Goal: Transaction & Acquisition: Purchase product/service

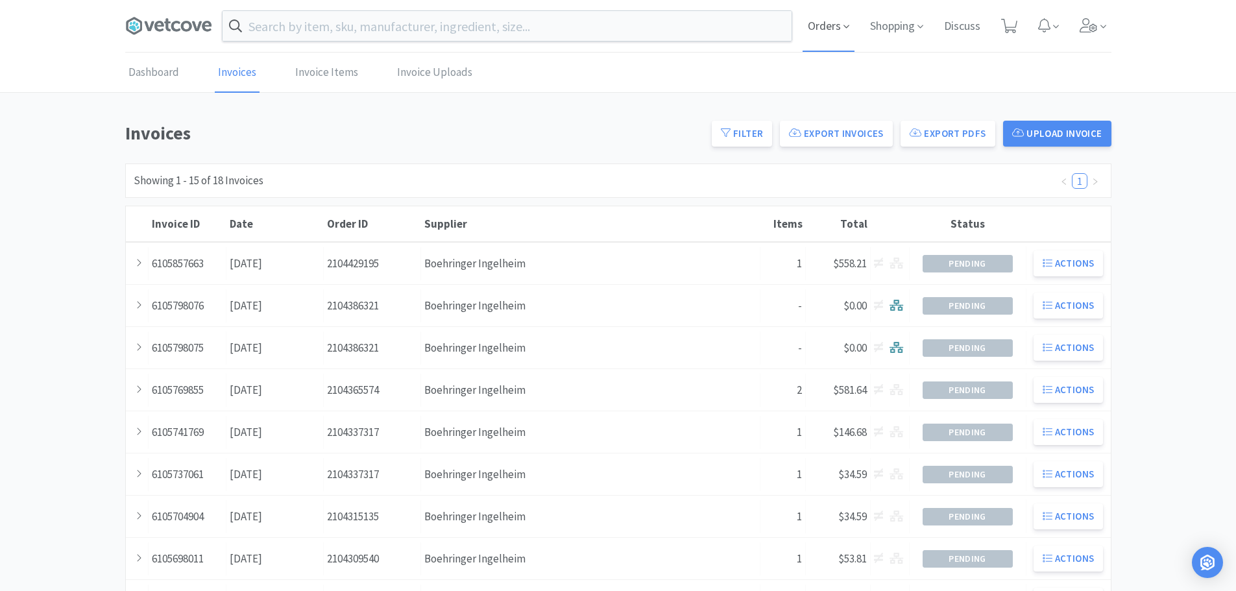
click at [836, 23] on span "Orders" at bounding box center [829, 26] width 52 height 52
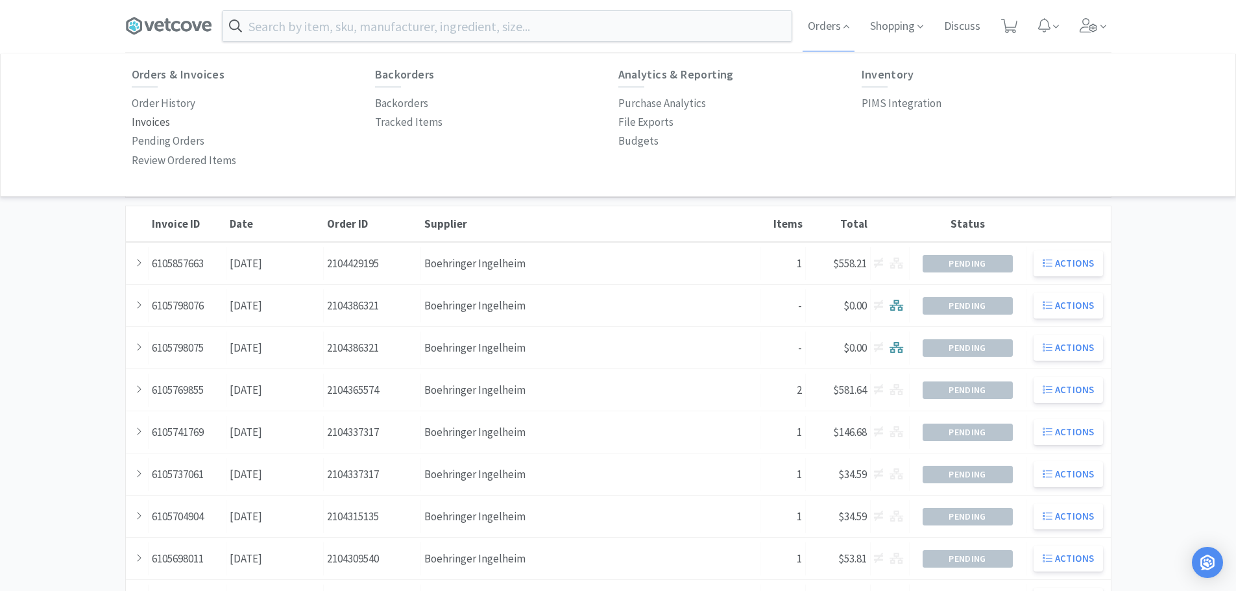
click at [157, 119] on p "Invoices" at bounding box center [151, 123] width 38 height 18
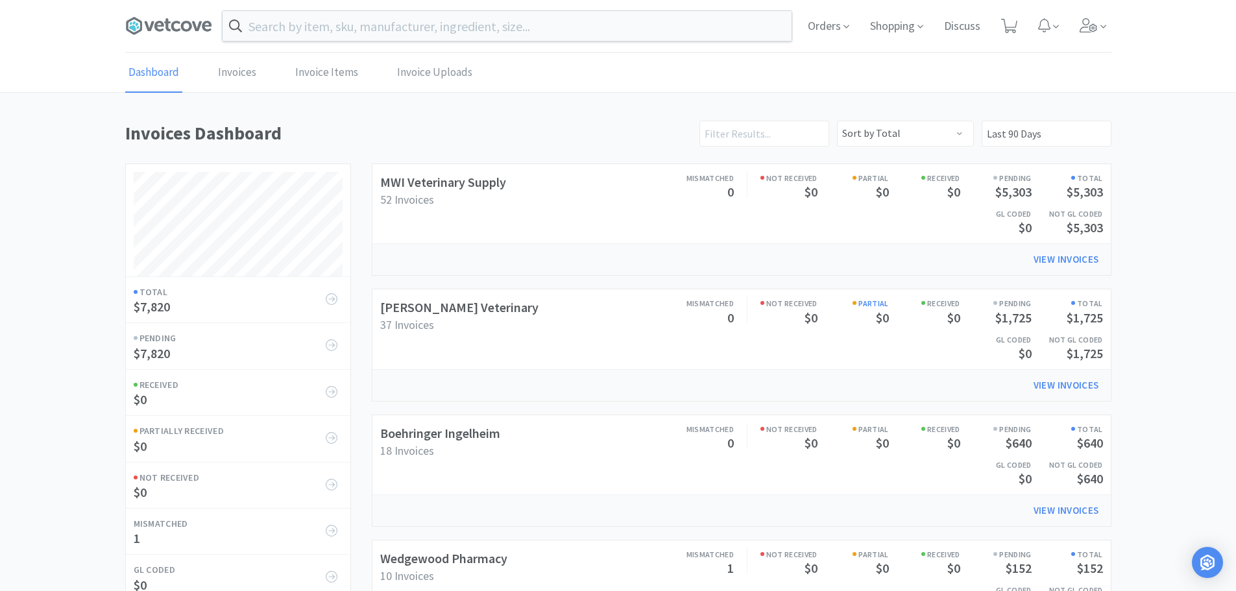
scroll to position [607, 986]
click at [465, 309] on link "[PERSON_NAME] Veterinary" at bounding box center [459, 307] width 158 height 16
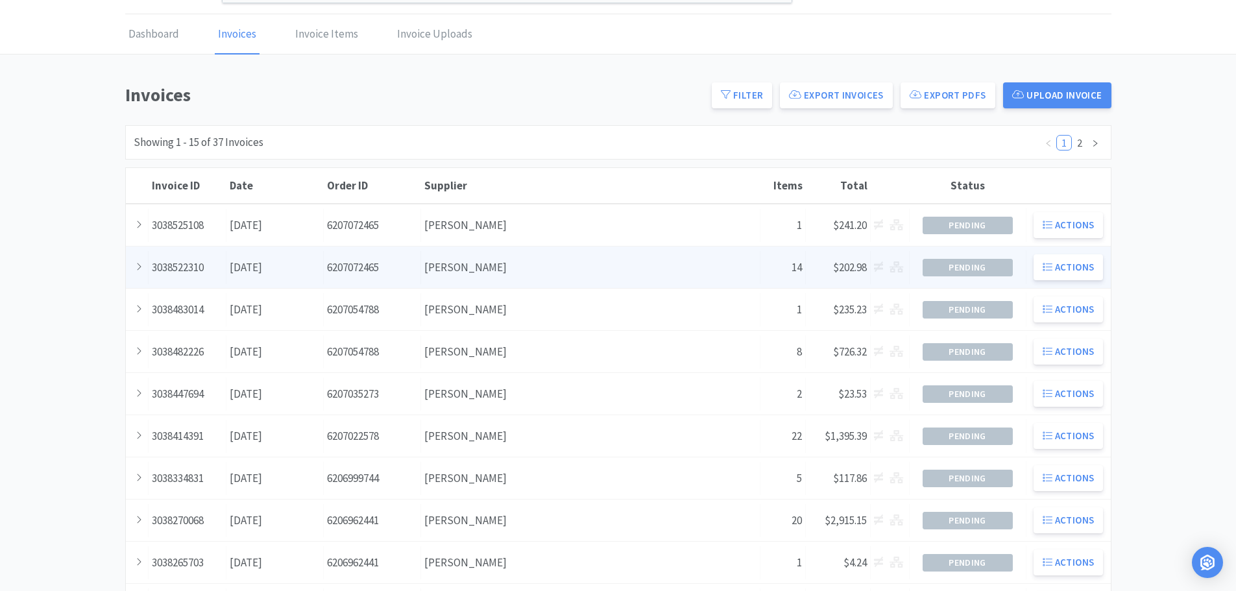
scroll to position [65, 0]
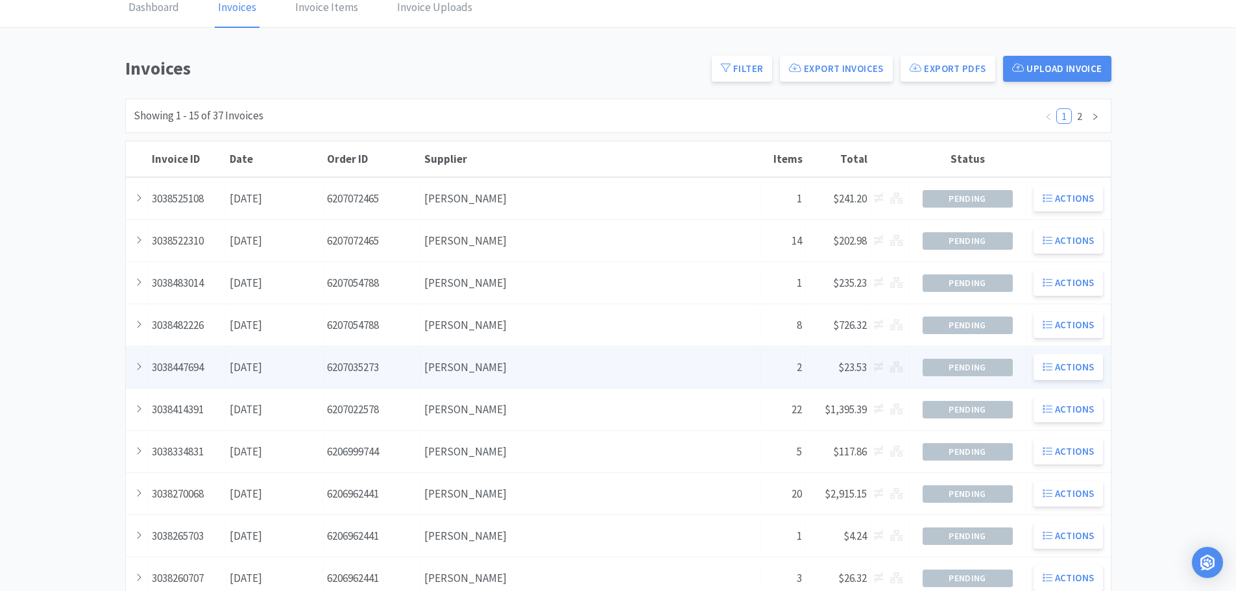
click at [531, 361] on div "Supplier [PERSON_NAME]" at bounding box center [590, 367] width 339 height 33
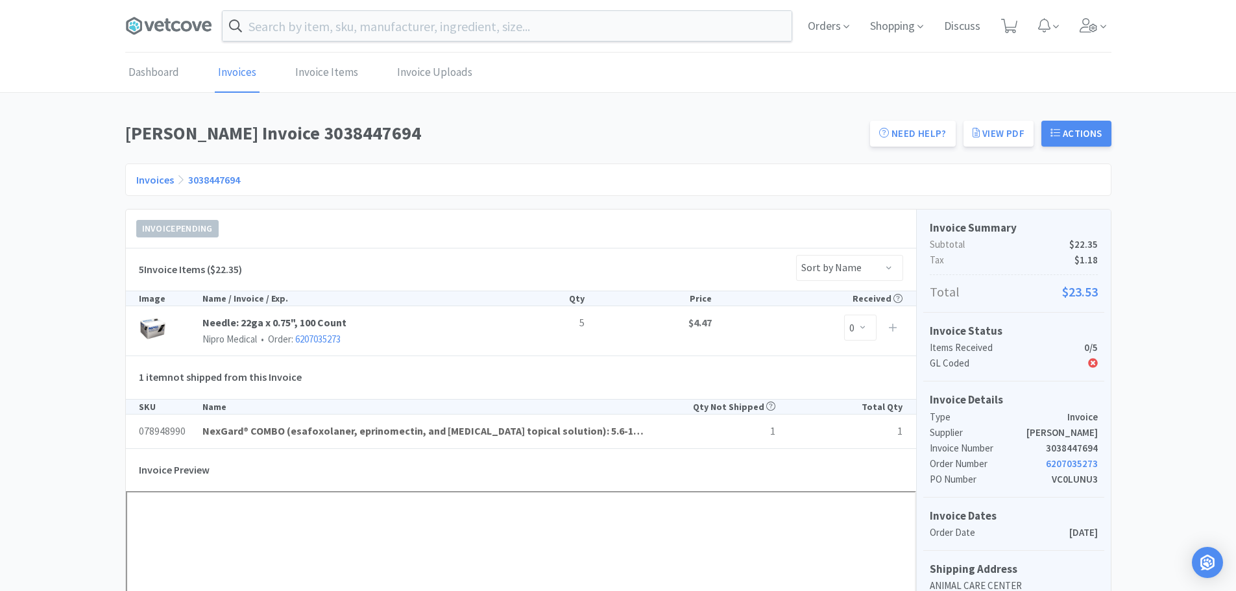
scroll to position [65, 0]
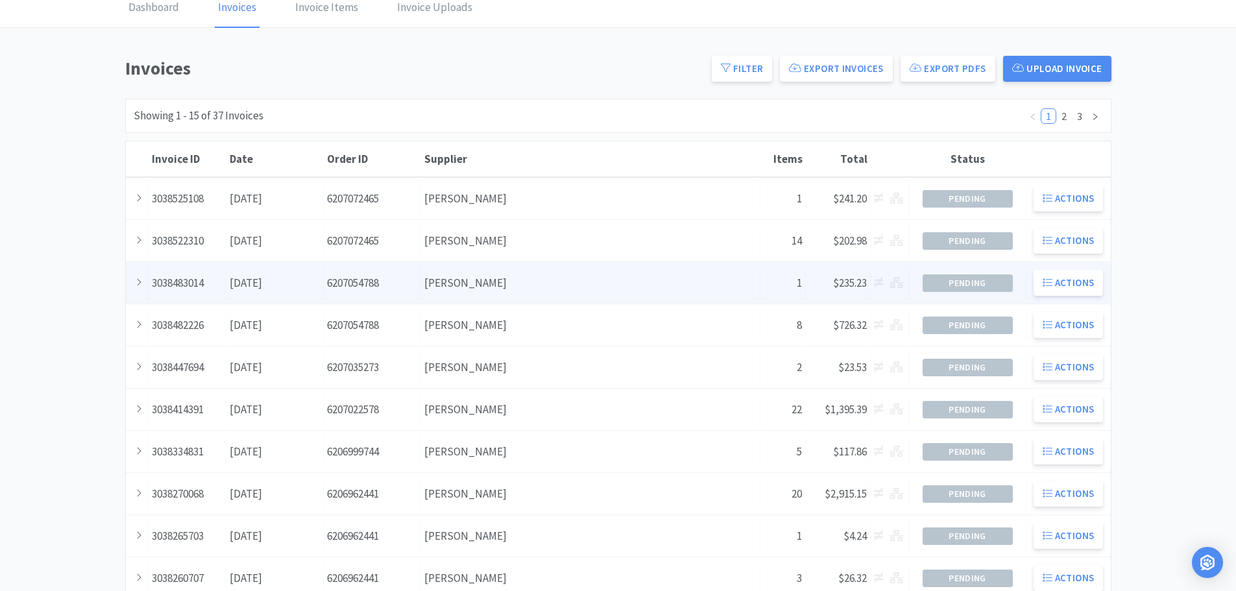
click at [490, 289] on div "Supplier [PERSON_NAME]" at bounding box center [590, 283] width 339 height 33
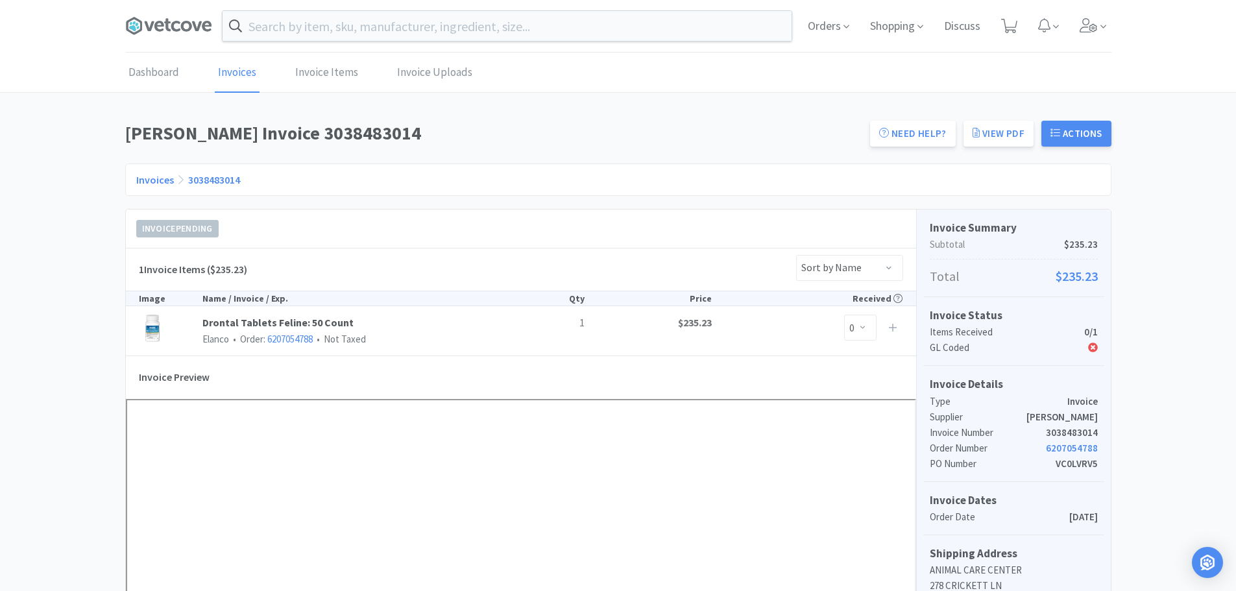
scroll to position [65, 0]
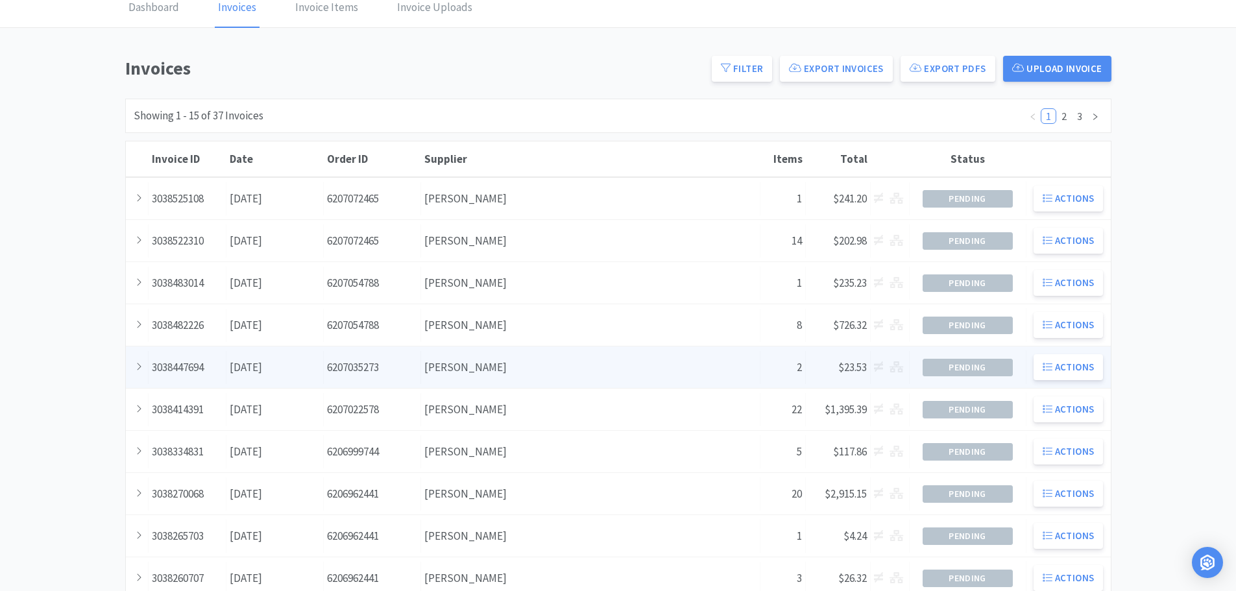
click at [508, 375] on div "Supplier [PERSON_NAME]" at bounding box center [590, 367] width 339 height 33
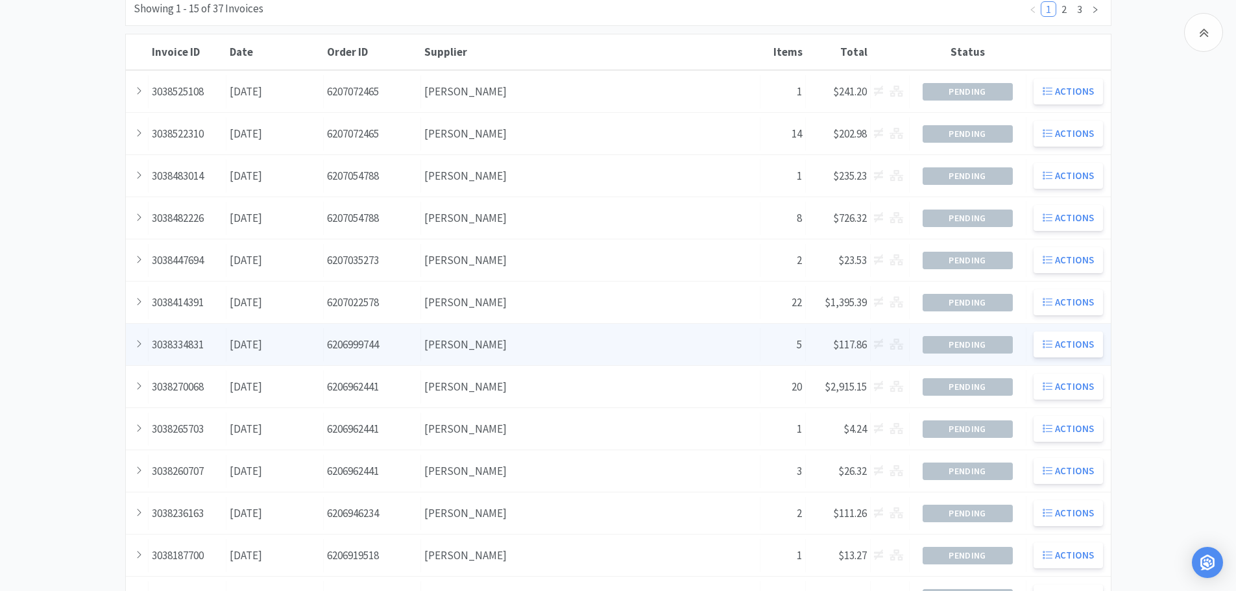
scroll to position [195, 0]
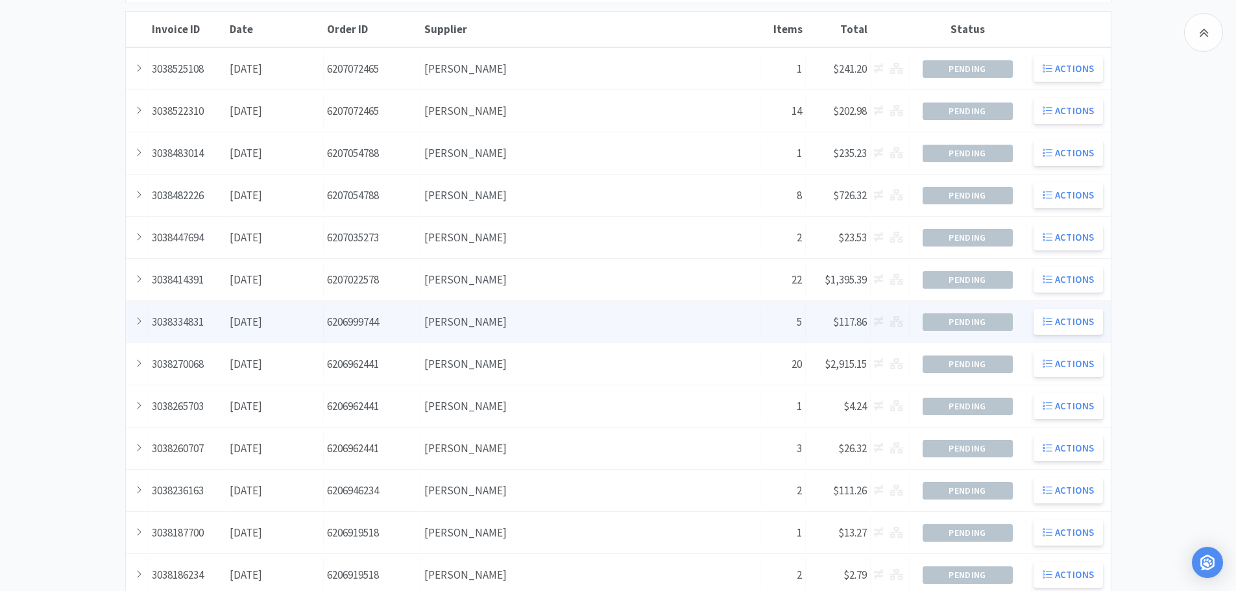
click at [545, 328] on div "Supplier [PERSON_NAME]" at bounding box center [590, 322] width 339 height 33
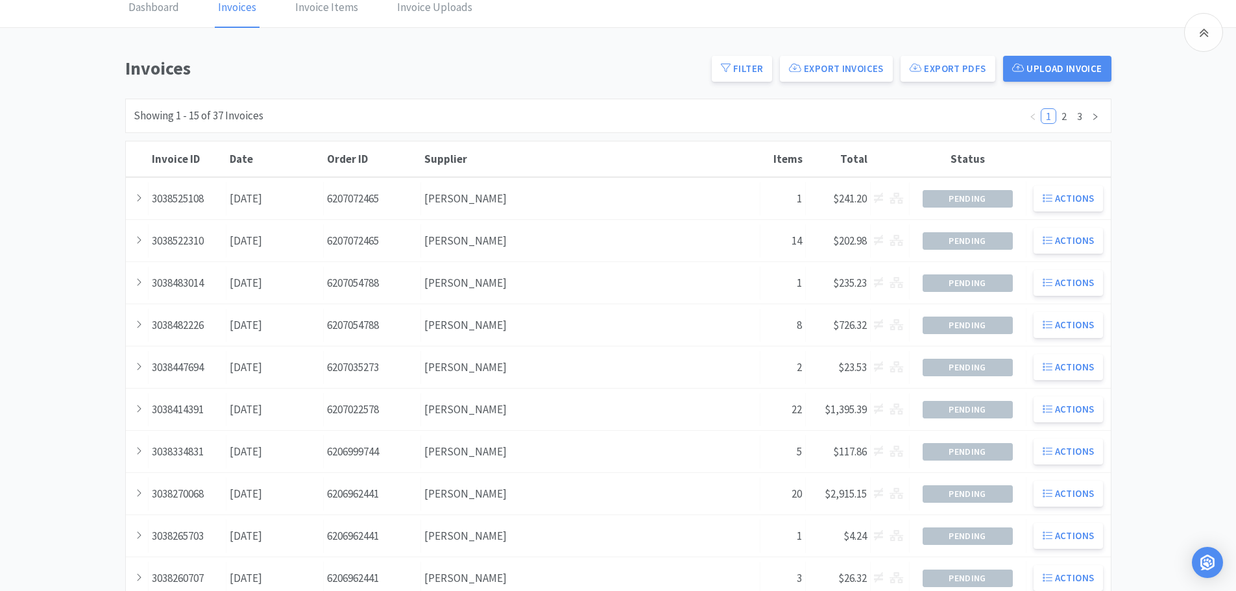
scroll to position [195, 0]
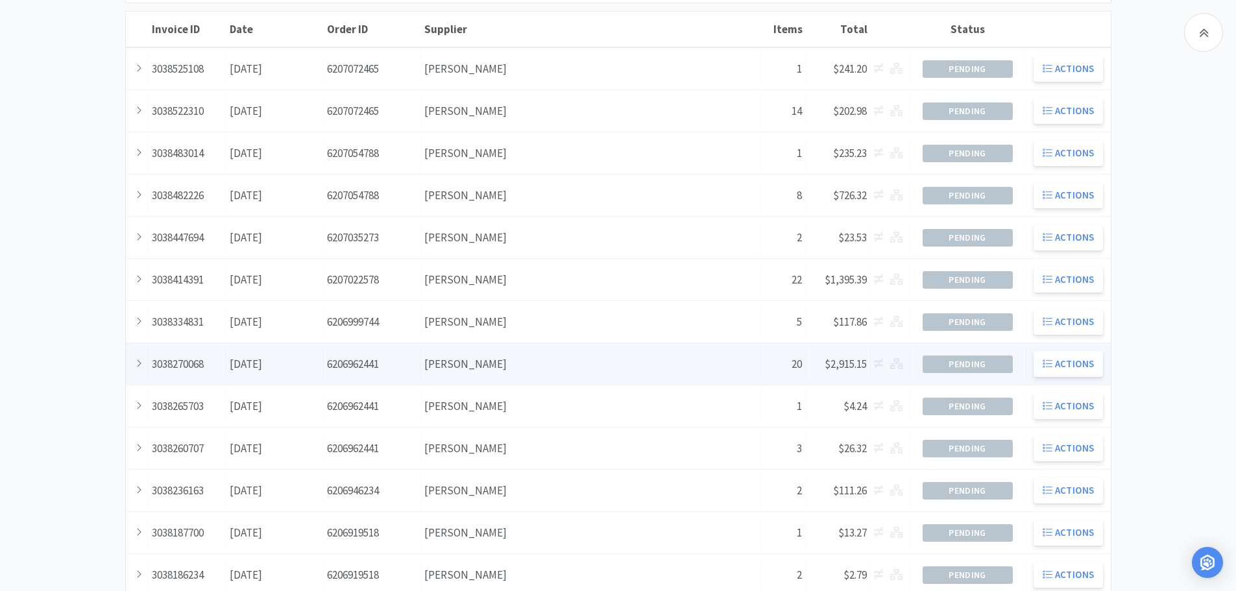
click at [552, 352] on div "Supplier [PERSON_NAME]" at bounding box center [590, 364] width 339 height 33
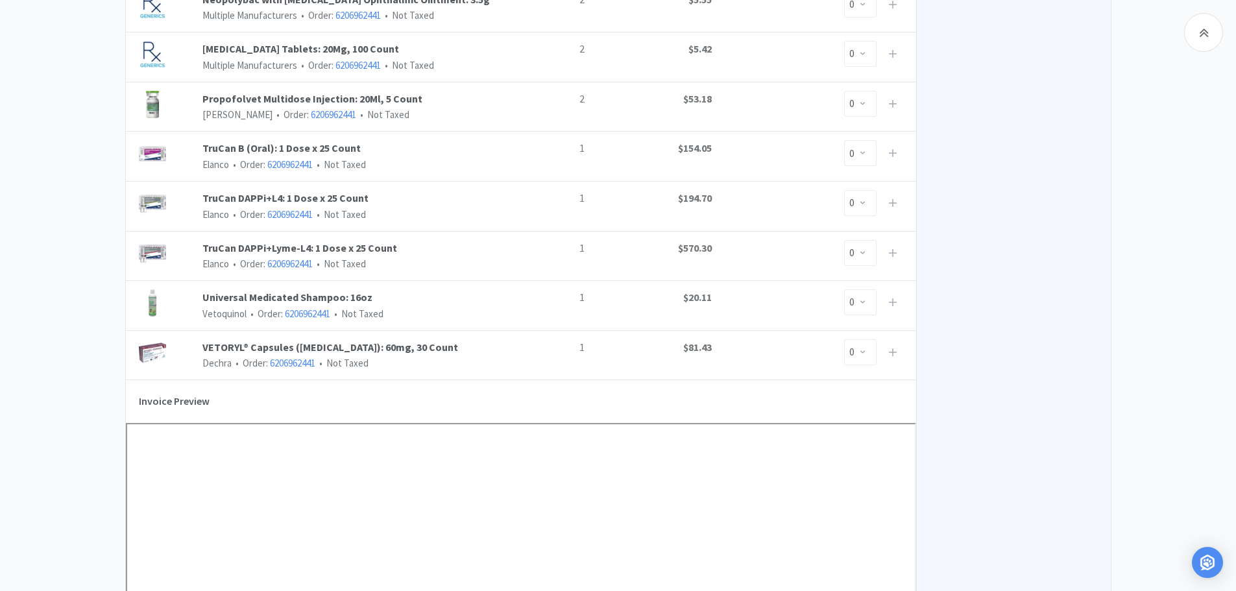
scroll to position [973, 0]
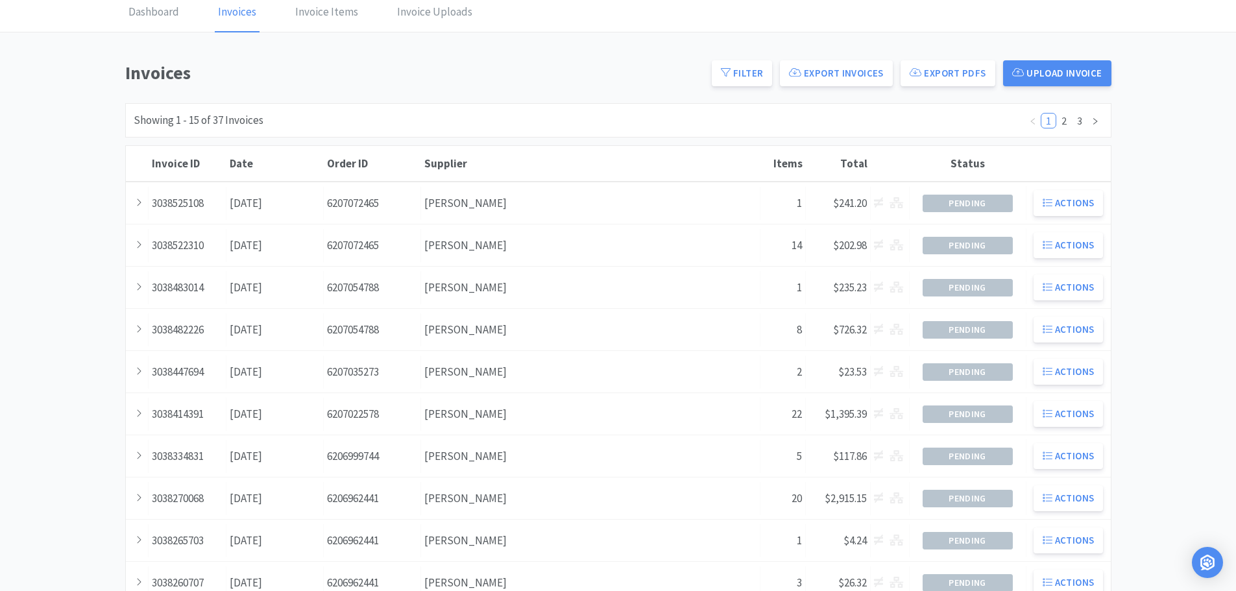
scroll to position [72, 0]
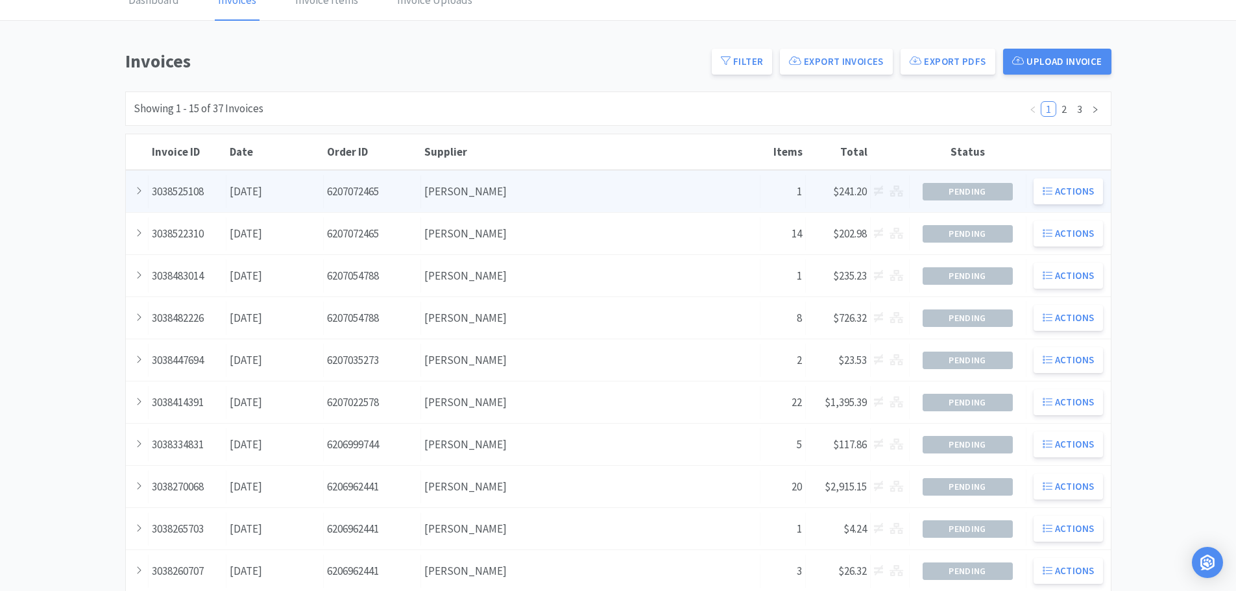
click at [534, 183] on div "Supplier [PERSON_NAME]" at bounding box center [590, 191] width 339 height 33
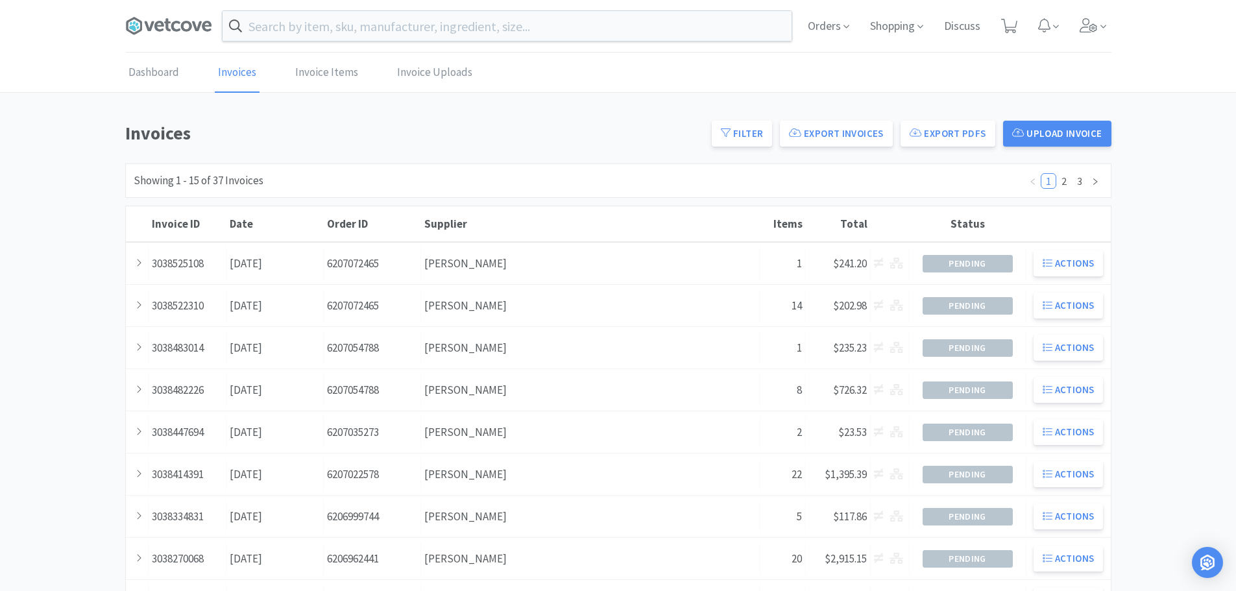
scroll to position [72, 0]
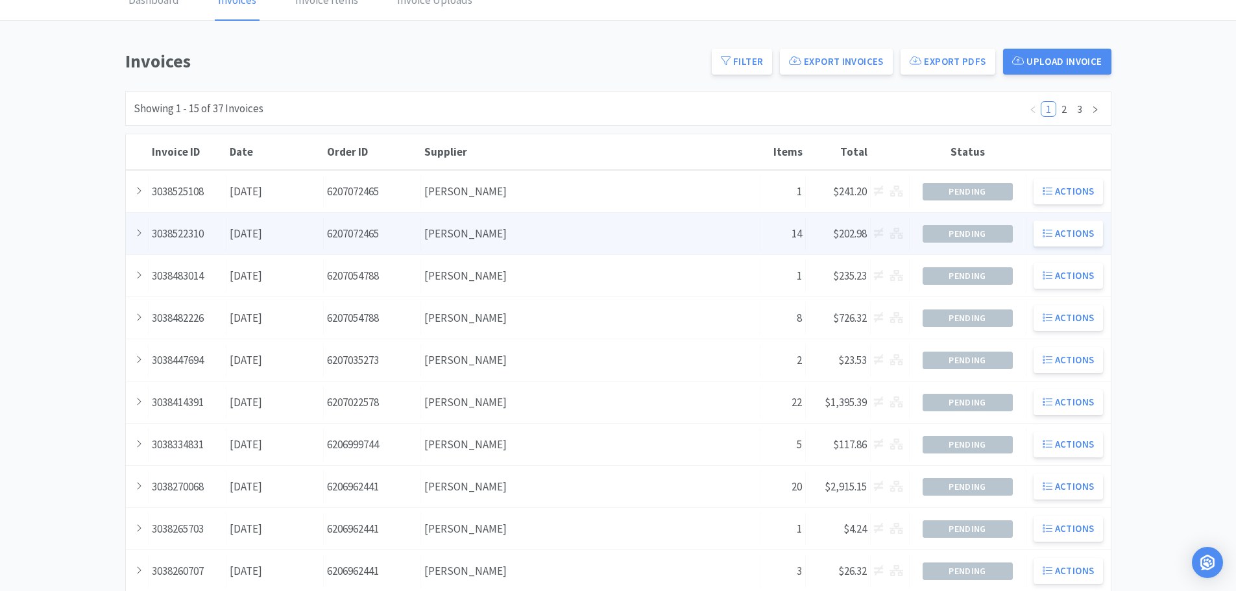
click at [522, 232] on div "Supplier [PERSON_NAME]" at bounding box center [590, 233] width 339 height 33
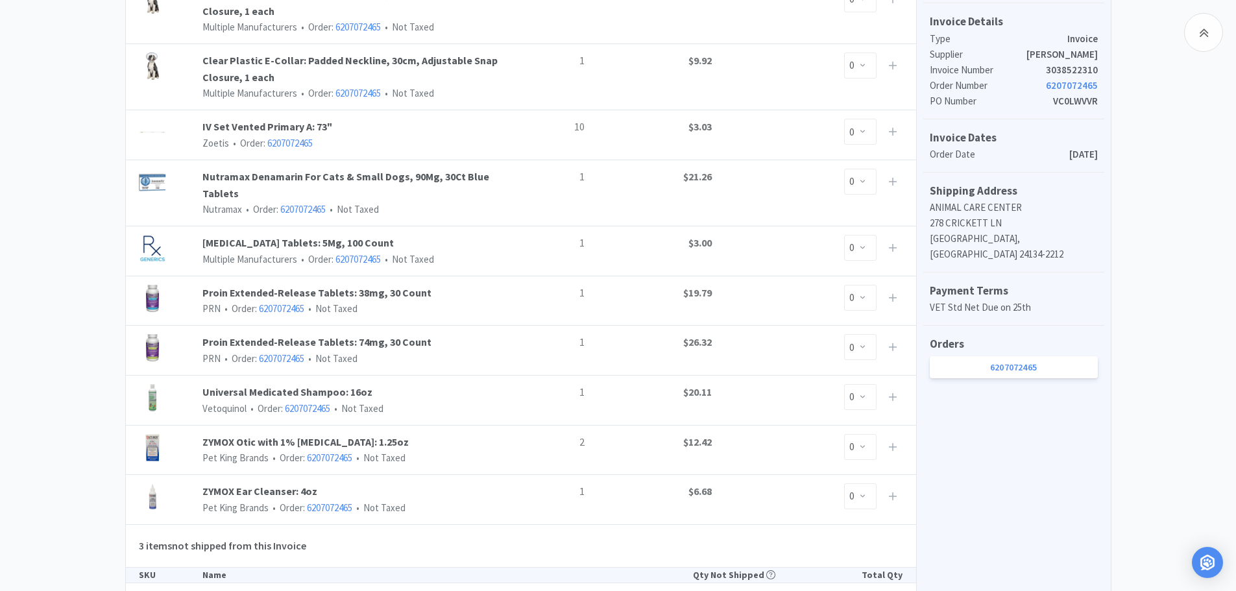
scroll to position [389, 0]
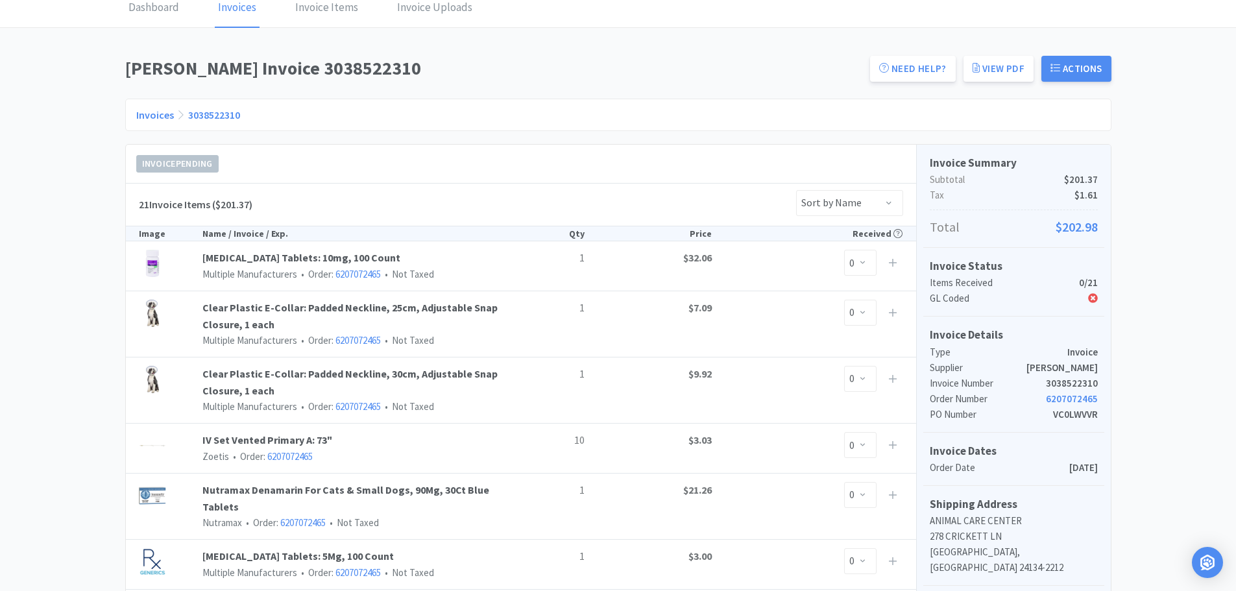
scroll to position [72, 0]
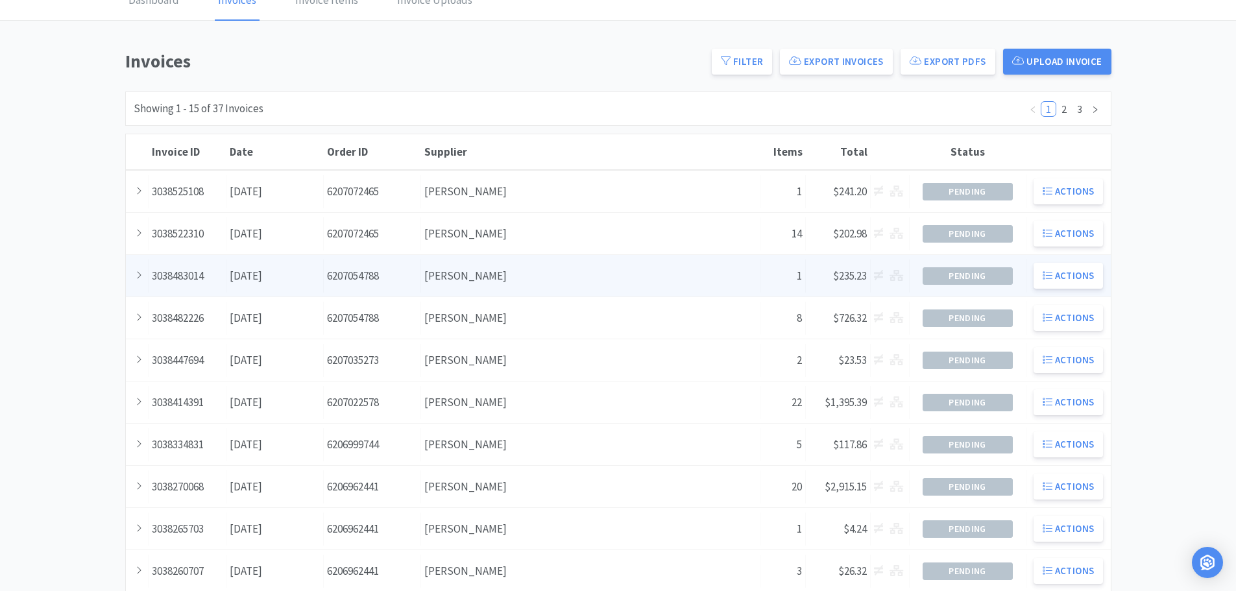
click at [520, 265] on div "Supplier [PERSON_NAME]" at bounding box center [590, 276] width 339 height 33
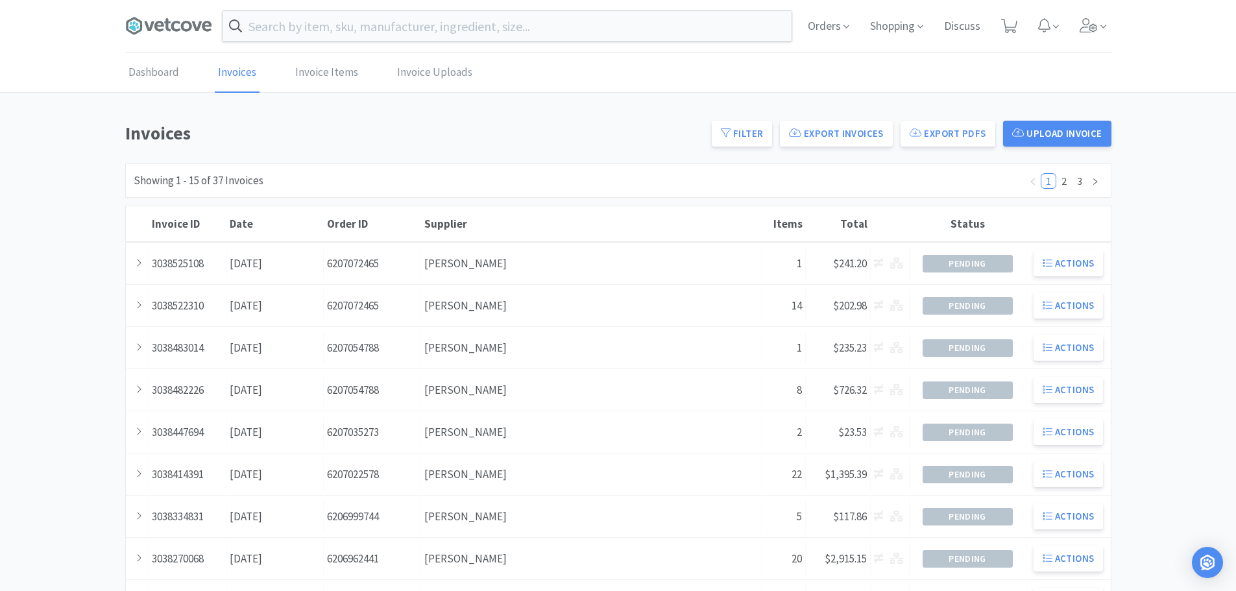
scroll to position [72, 0]
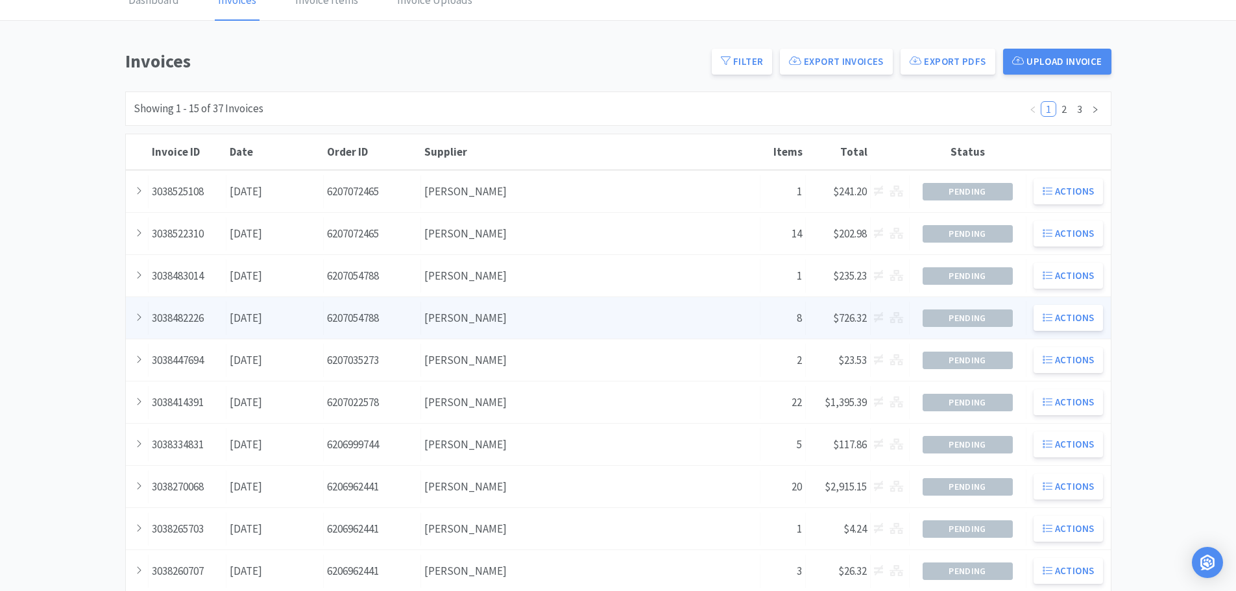
click at [491, 313] on div "Supplier [PERSON_NAME]" at bounding box center [590, 318] width 339 height 33
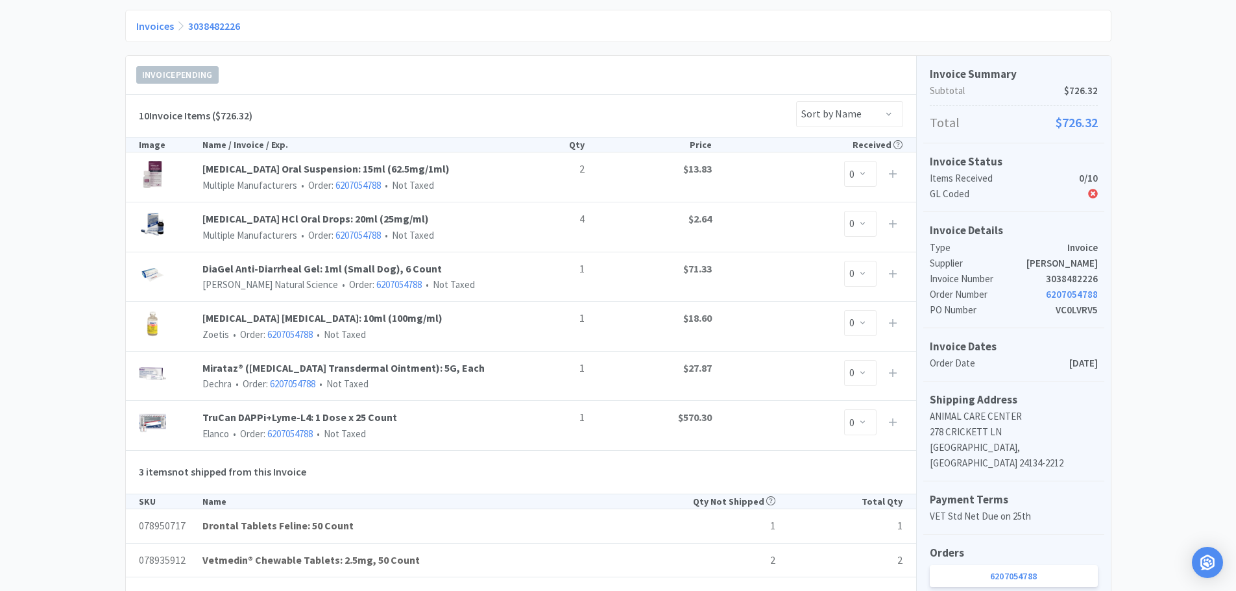
scroll to position [195, 0]
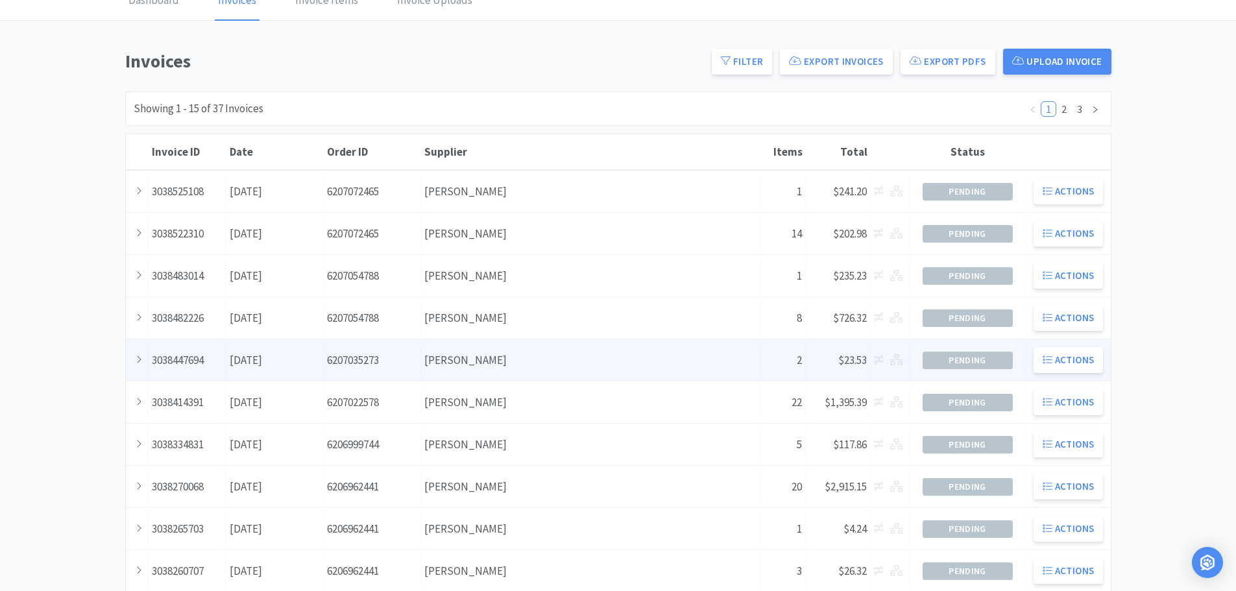
click at [511, 366] on div "Supplier [PERSON_NAME]" at bounding box center [590, 360] width 339 height 33
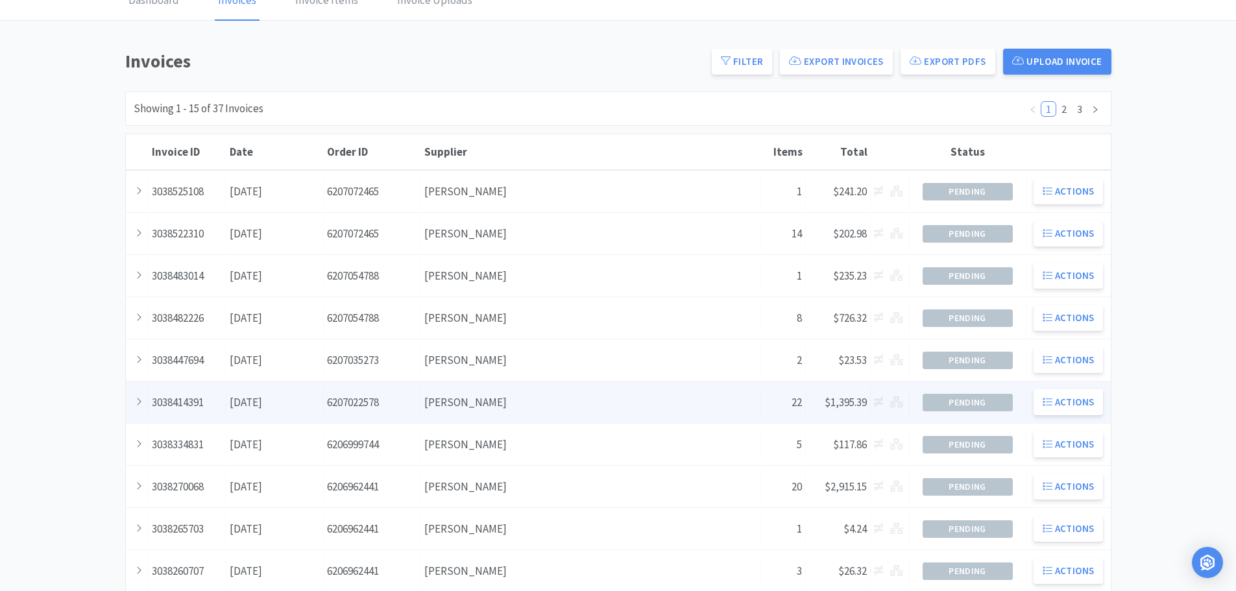
click at [526, 412] on div "Supplier [PERSON_NAME]" at bounding box center [590, 402] width 339 height 33
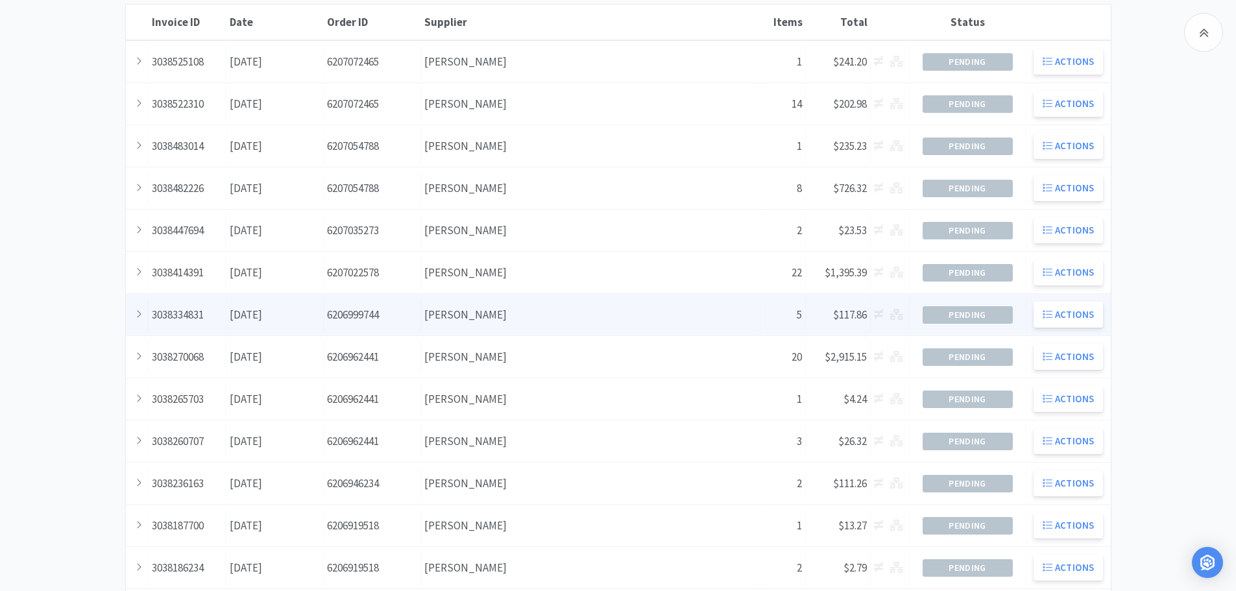
click at [506, 309] on div "Supplier [PERSON_NAME]" at bounding box center [590, 315] width 339 height 33
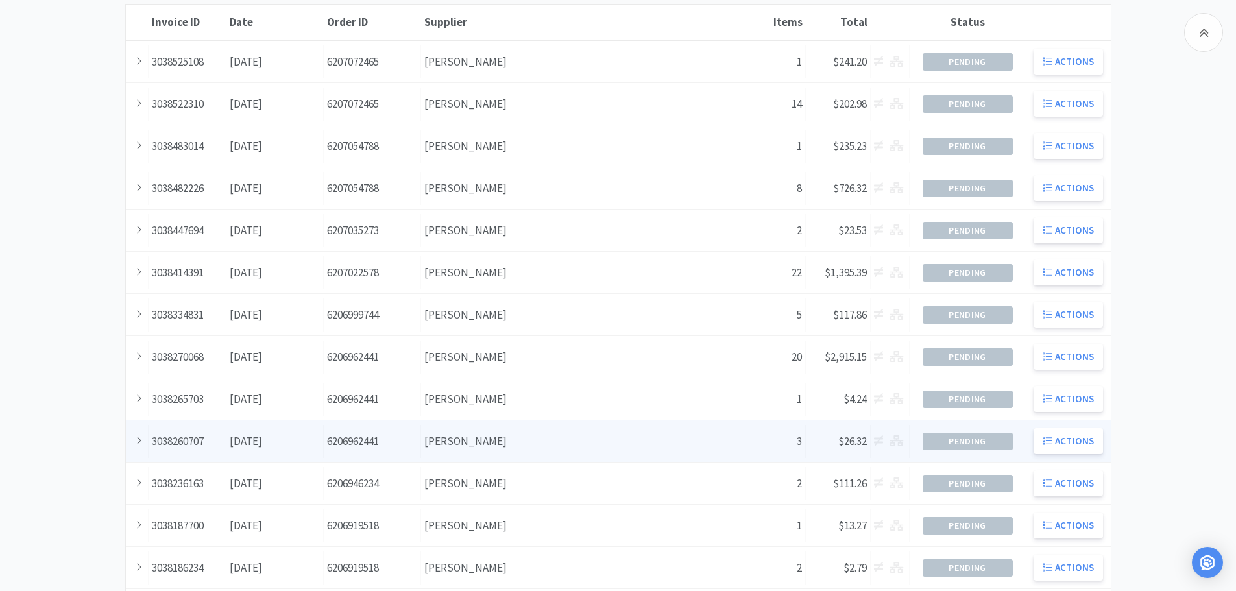
click at [515, 430] on div "Supplier [PERSON_NAME]" at bounding box center [590, 441] width 339 height 33
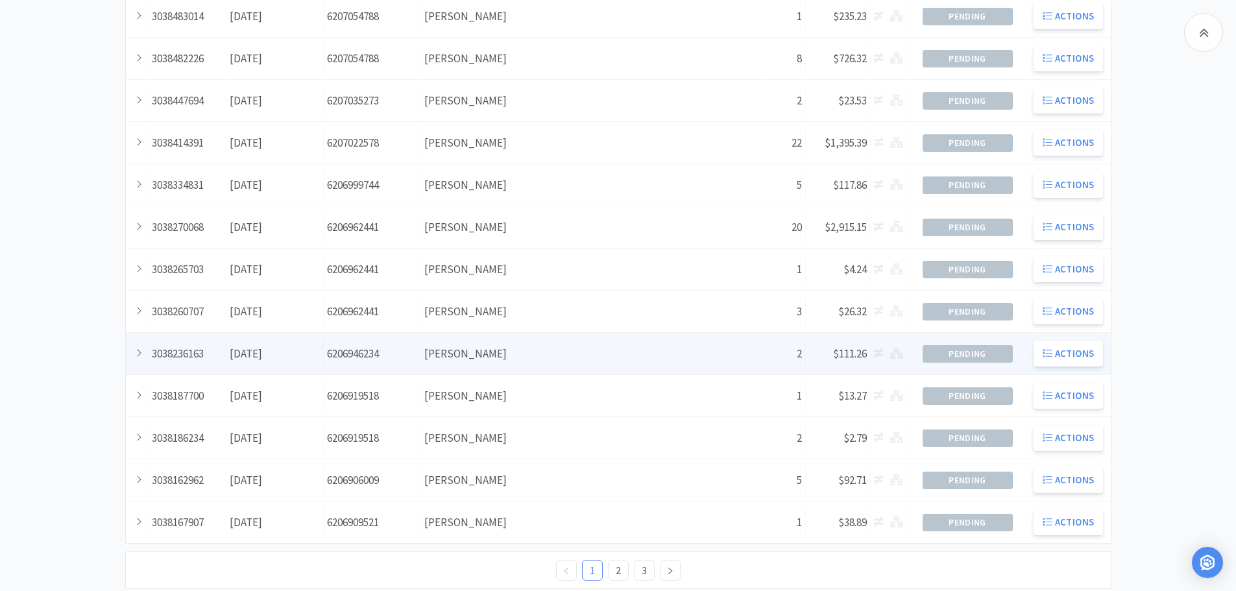
click at [521, 368] on div "Supplier [PERSON_NAME]" at bounding box center [590, 353] width 339 height 33
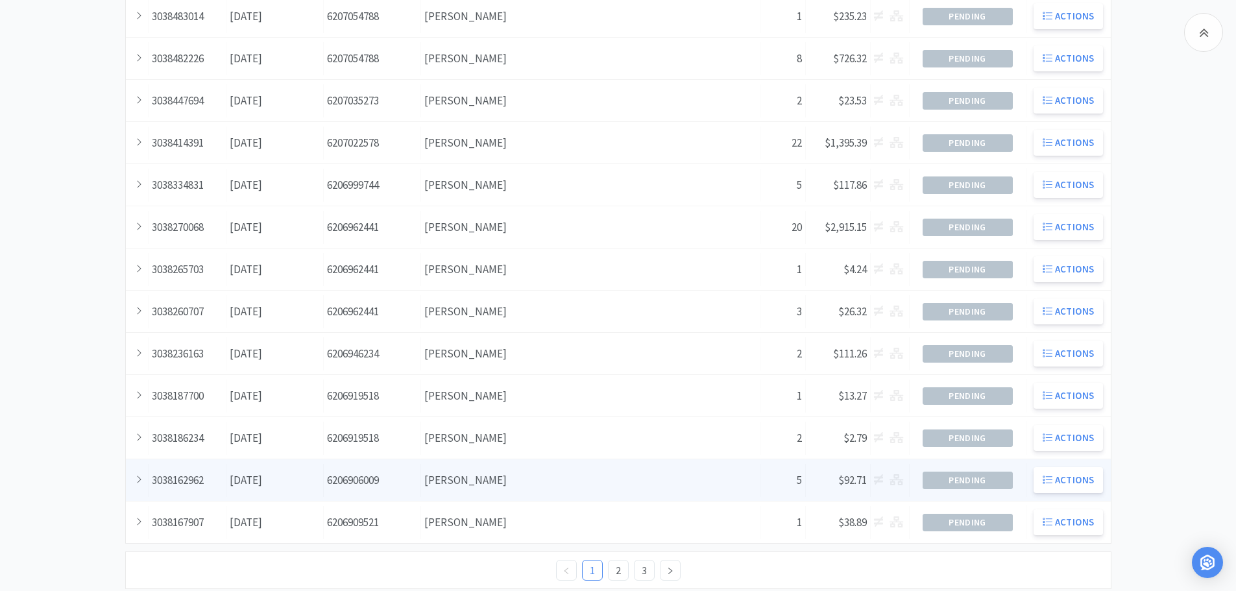
click at [496, 470] on div "Supplier [PERSON_NAME]" at bounding box center [590, 480] width 339 height 33
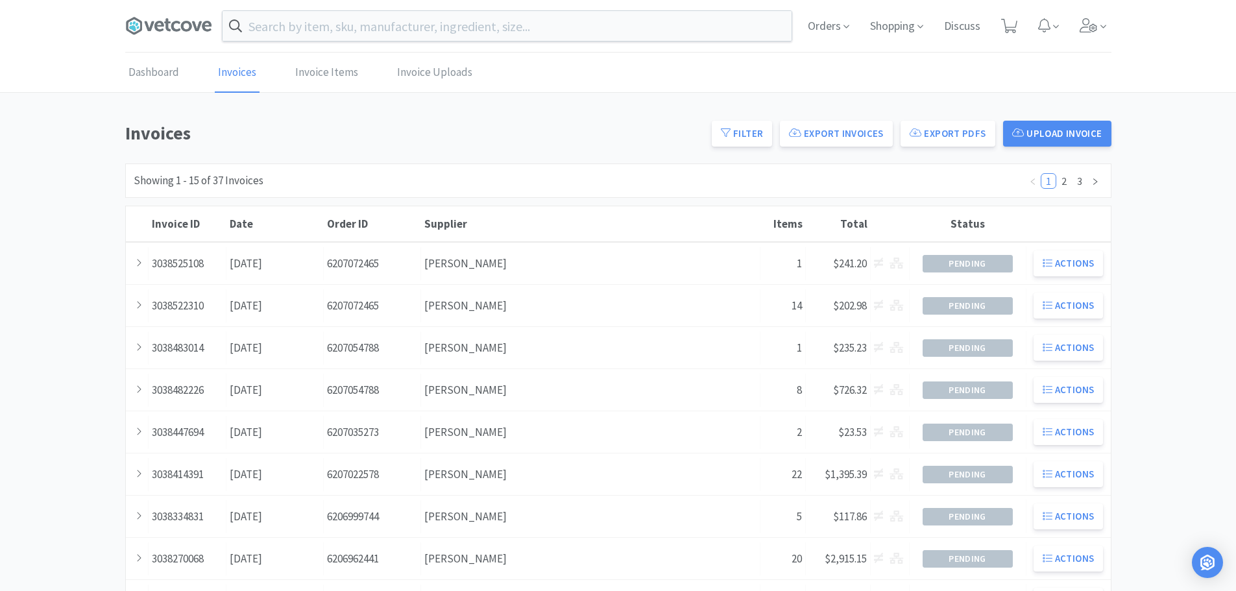
click at [152, 14] on span at bounding box center [173, 26] width 97 height 52
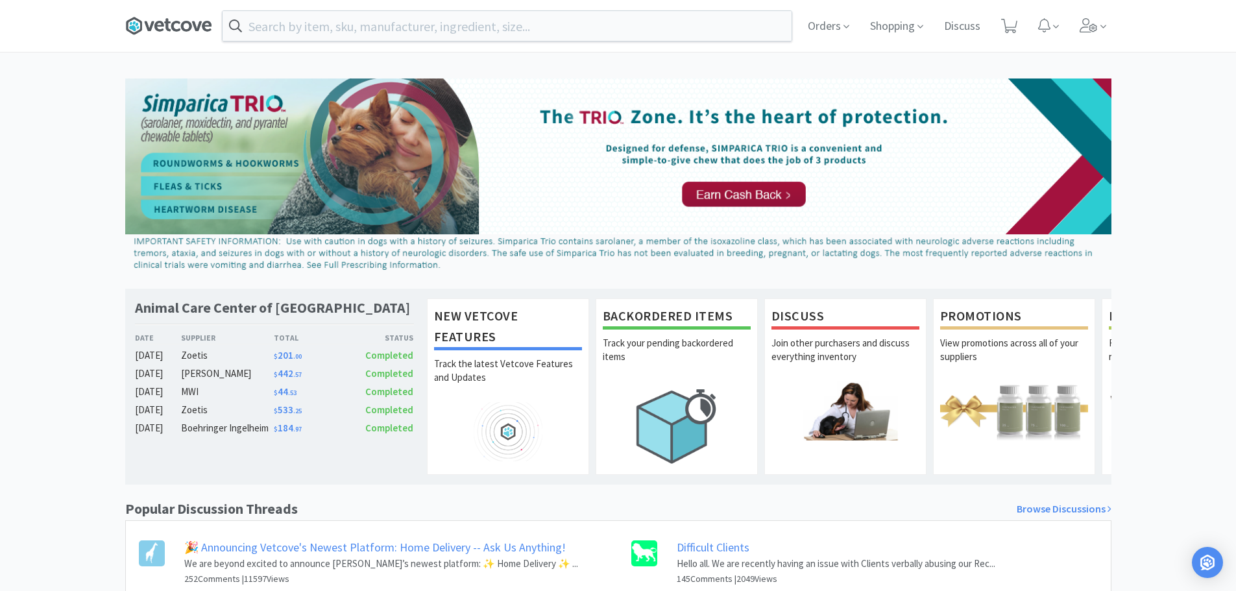
click at [161, 24] on icon at bounding box center [168, 25] width 87 height 19
click at [199, 19] on icon at bounding box center [168, 25] width 87 height 19
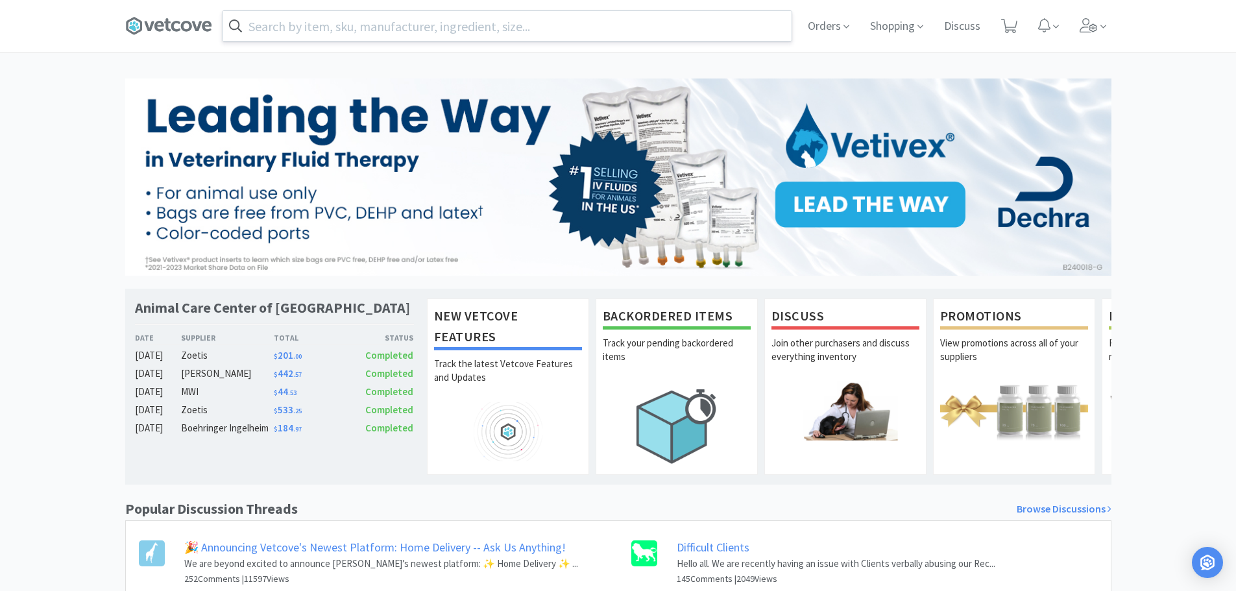
click at [431, 35] on input "text" at bounding box center [507, 26] width 569 height 30
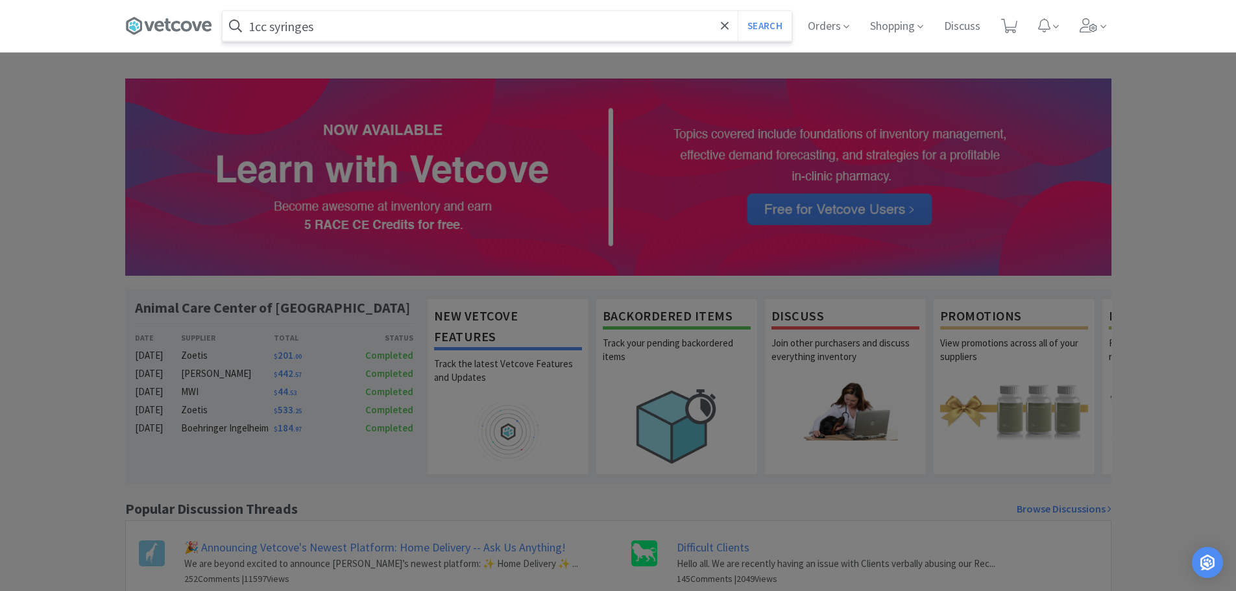
type input "1cc syringes"
click at [738, 11] on button "Search" at bounding box center [765, 26] width 54 height 30
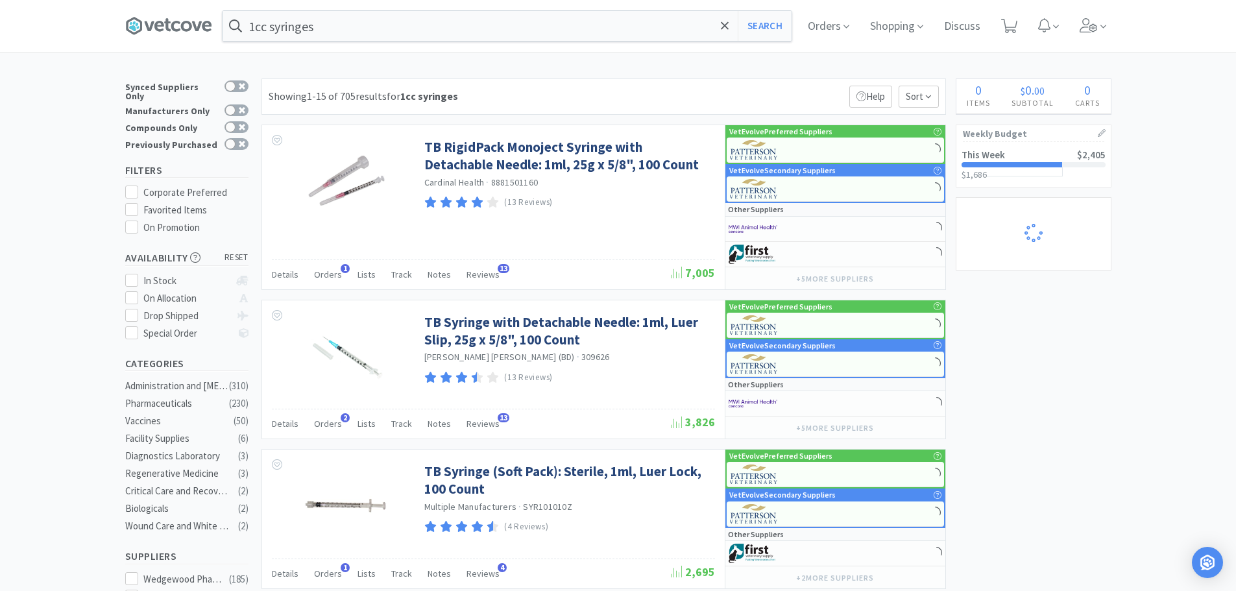
select select "1"
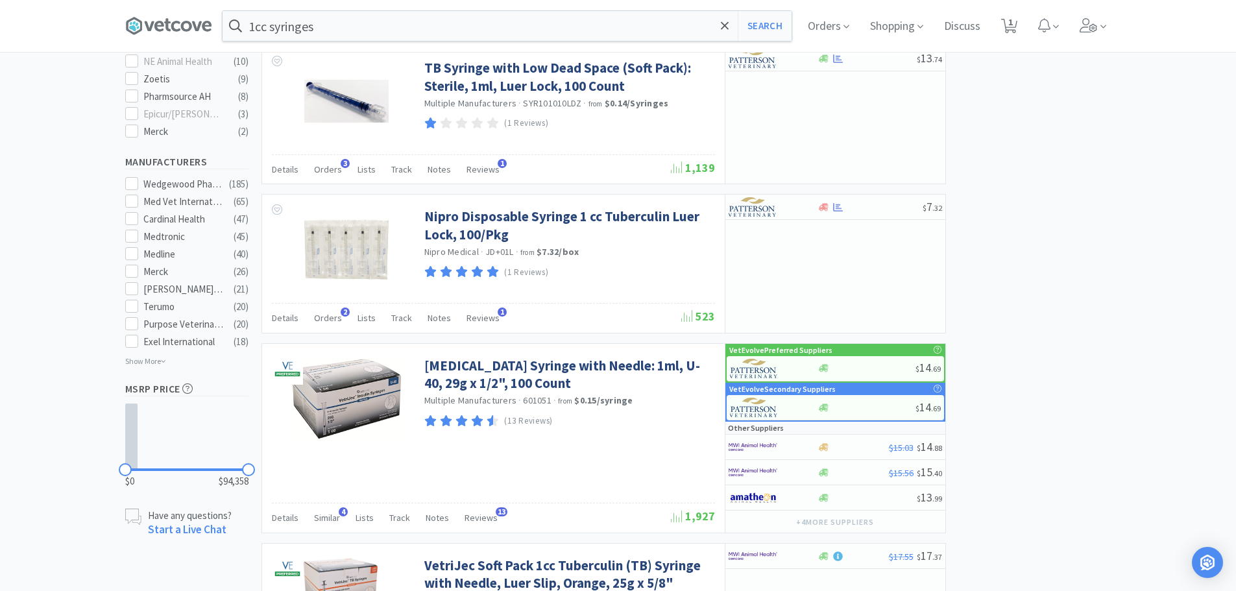
scroll to position [692, 0]
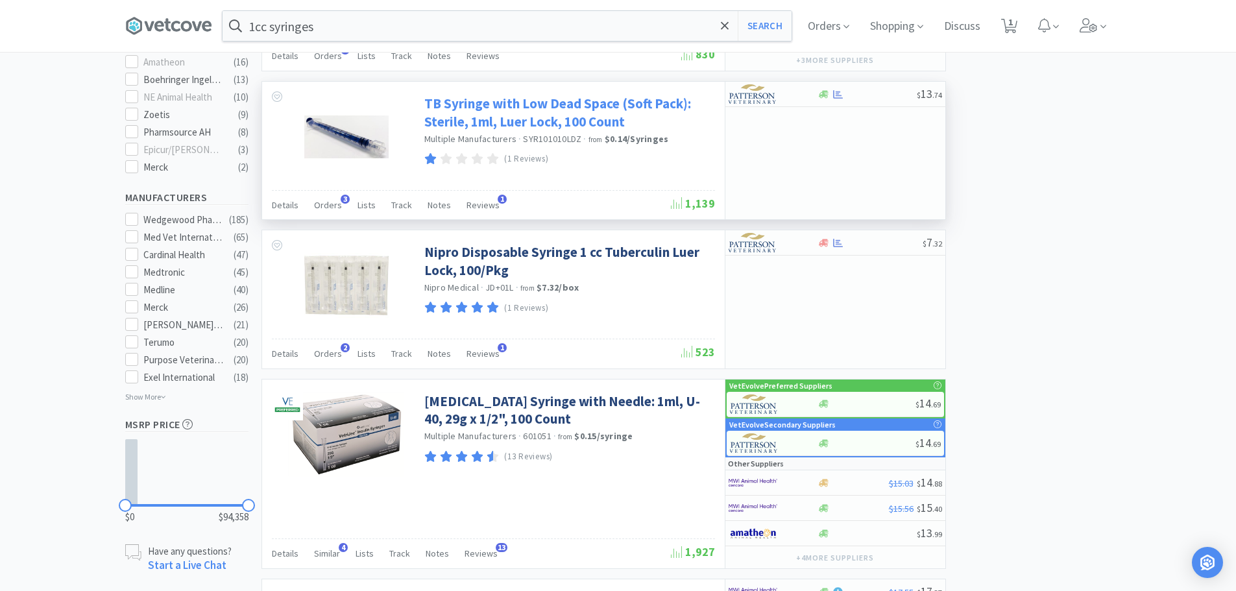
click at [548, 99] on link "TB Syringe with Low Dead Space (Soft Pack): Sterile, 1ml, Luer Lock, 100 Count" at bounding box center [567, 113] width 287 height 36
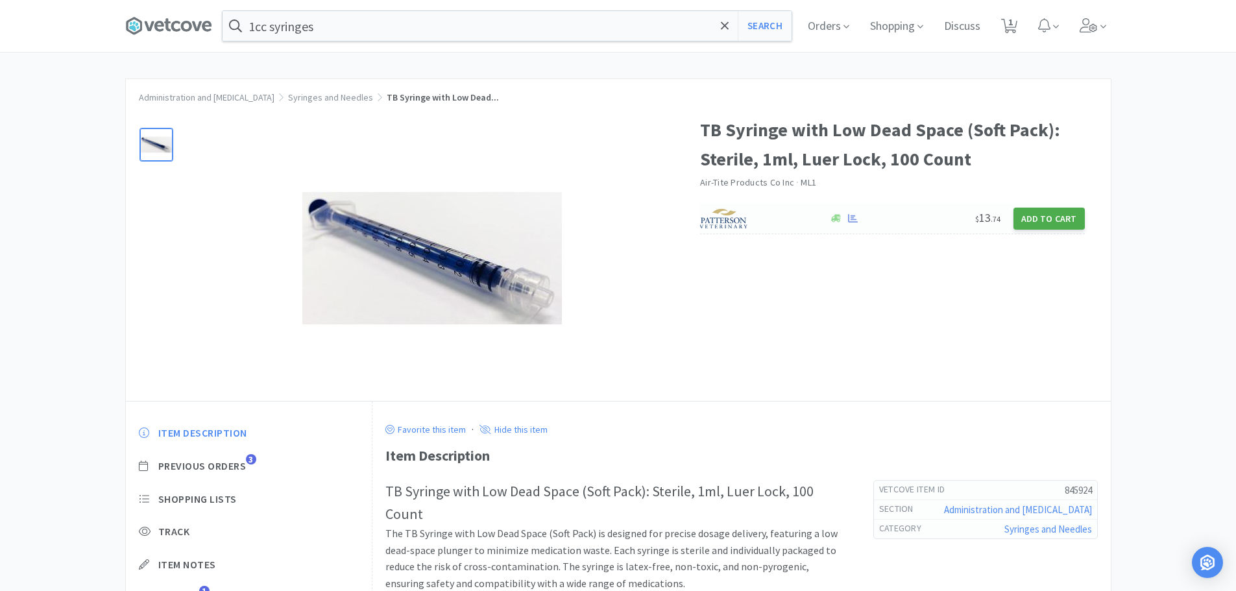
click at [1045, 210] on button "Add to Cart" at bounding box center [1049, 219] width 71 height 22
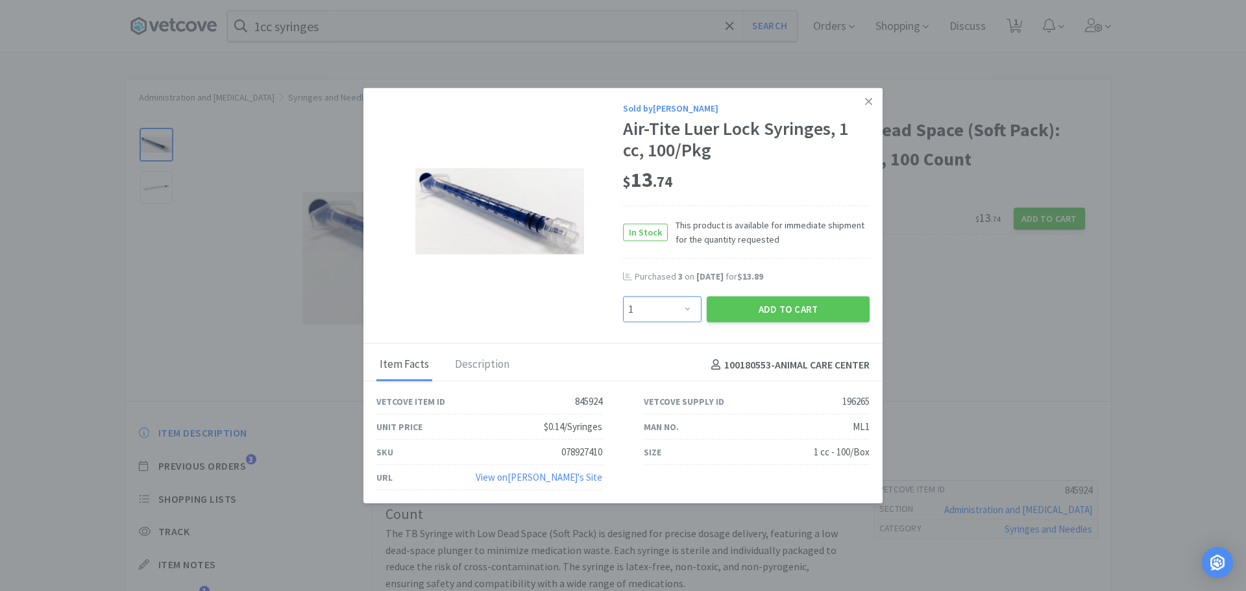
click at [676, 309] on select "Enter Quantity 1 2 3 4 5 6 7 8 9 10 11 12 13 14 15 16 17 18 19 20 Enter Quantity" at bounding box center [662, 310] width 79 height 26
select select "3"
click at [623, 297] on select "Enter Quantity 1 2 3 4 5 6 7 8 9 10 11 12 13 14 15 16 17 18 19 20 Enter Quantity" at bounding box center [662, 310] width 79 height 26
click at [759, 306] on button "Add to Cart" at bounding box center [788, 310] width 163 height 26
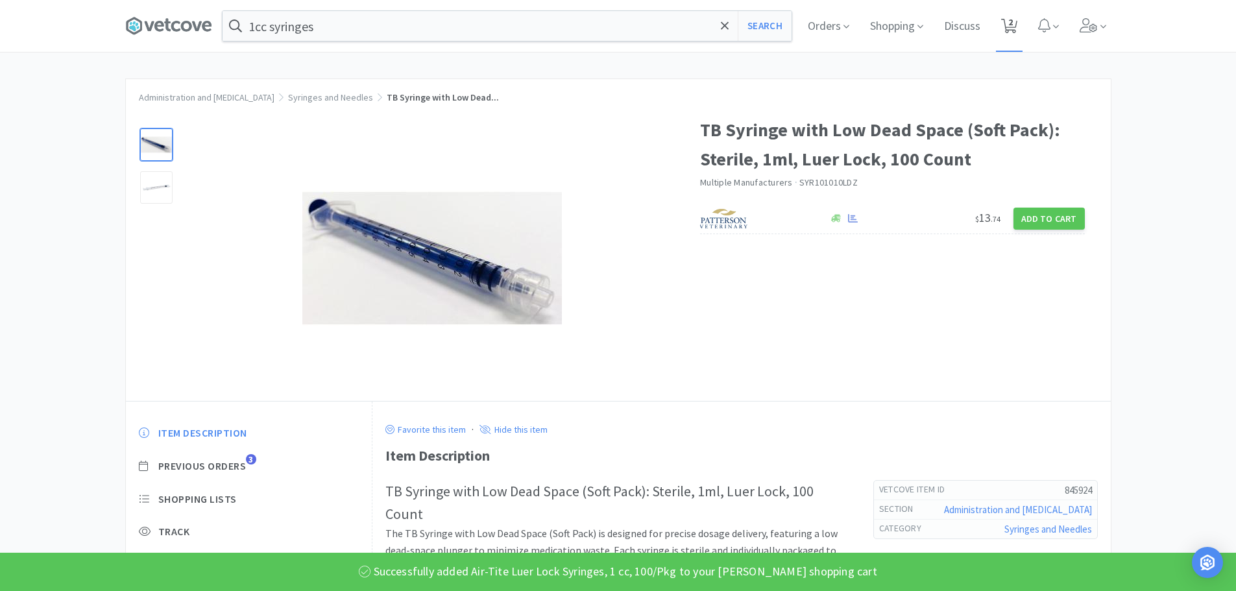
click at [1013, 32] on span "2" at bounding box center [1010, 22] width 5 height 52
select select "1"
select select "3"
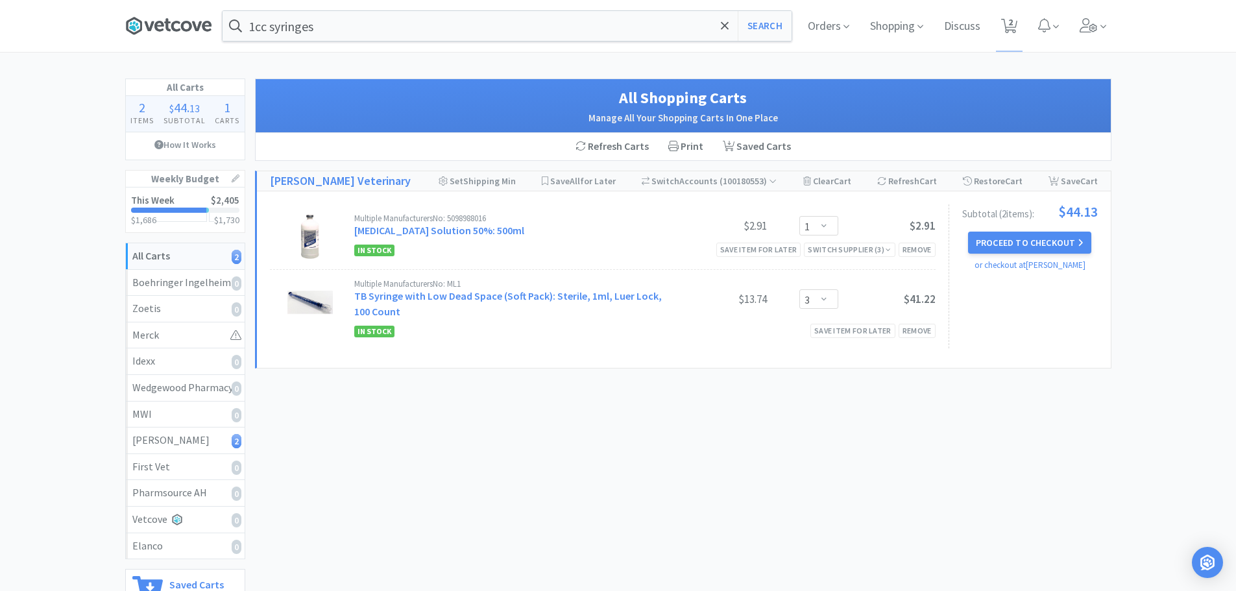
click at [195, 30] on icon at bounding box center [168, 25] width 87 height 19
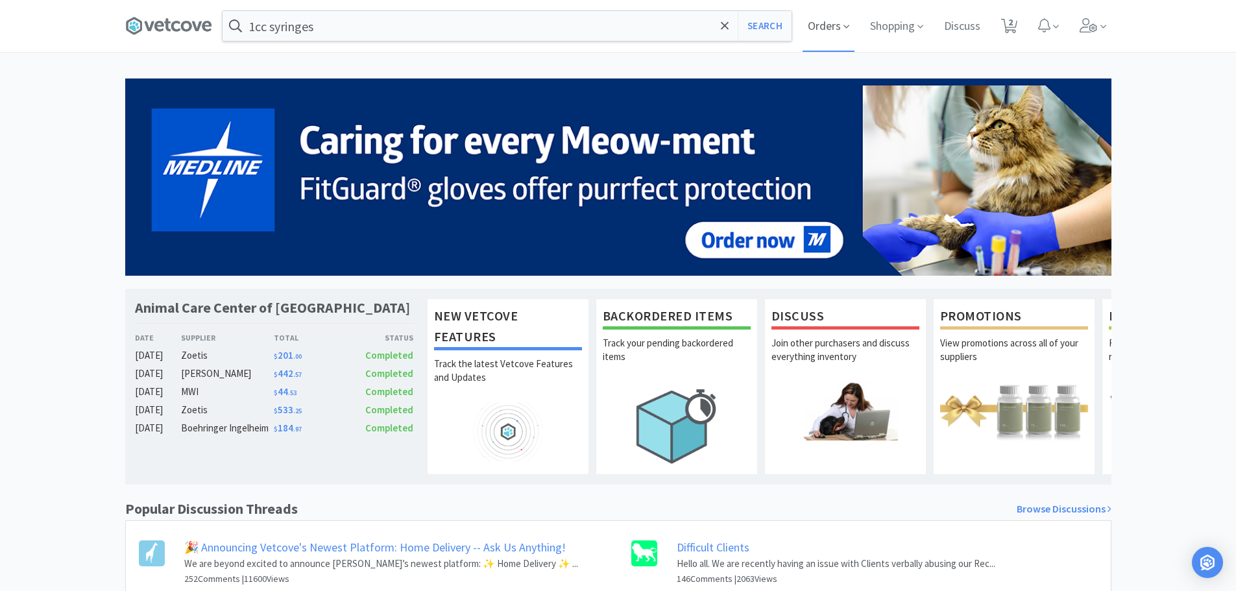
click at [831, 32] on span "Orders" at bounding box center [829, 26] width 52 height 52
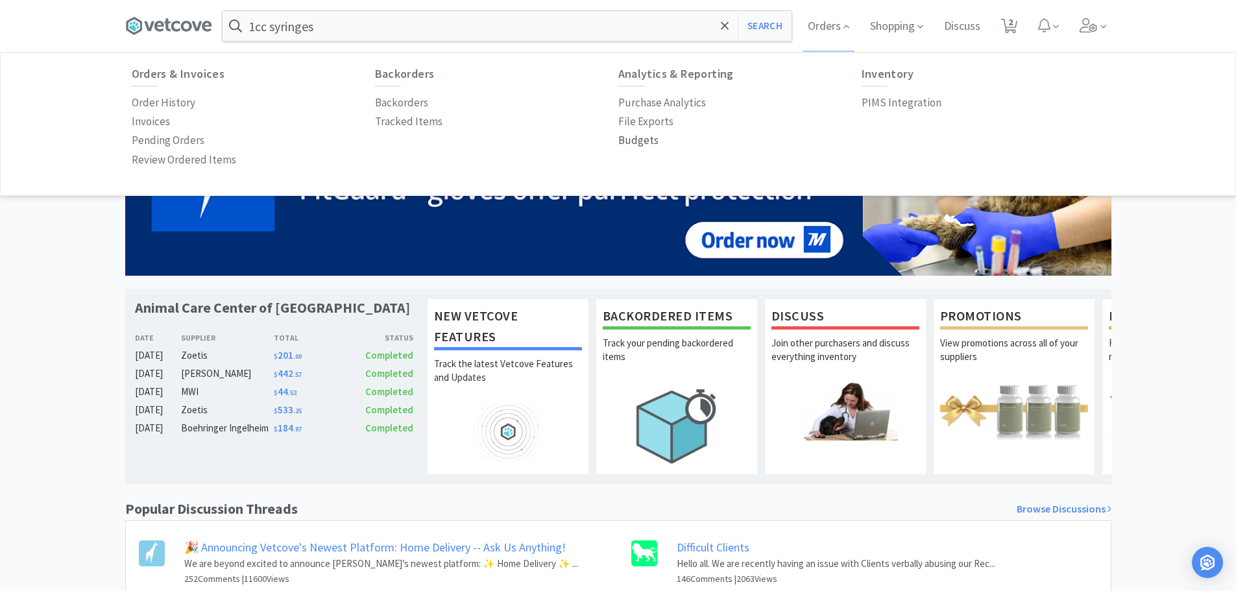
click at [648, 141] on p "Budgets" at bounding box center [638, 141] width 40 height 18
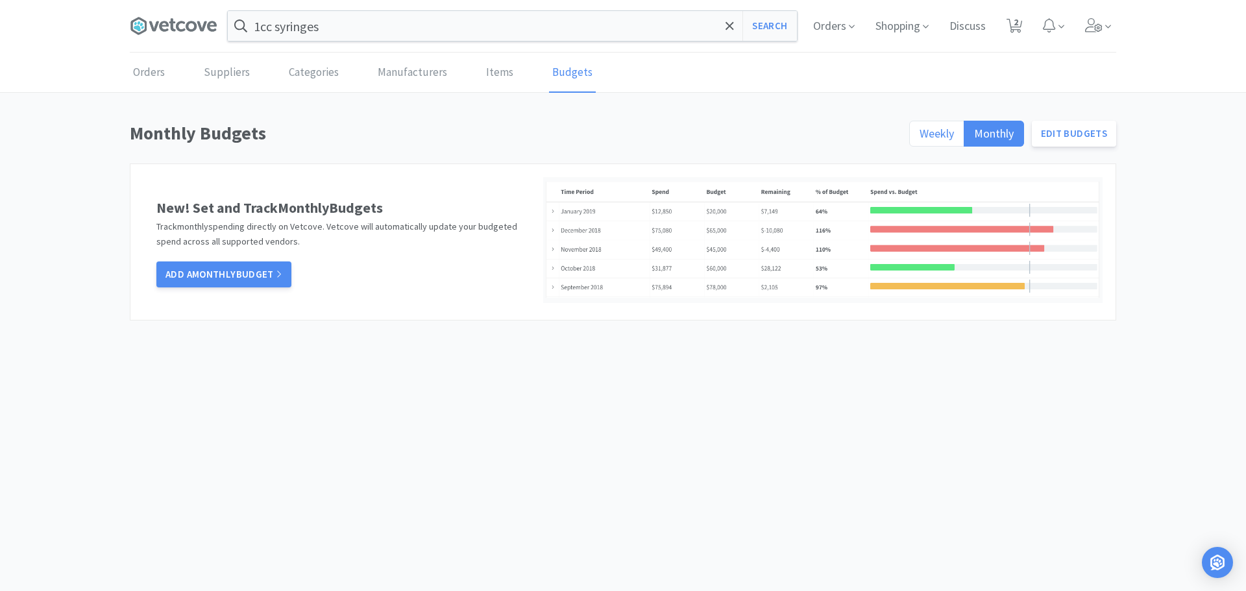
click at [934, 136] on span "Weekly" at bounding box center [937, 133] width 34 height 15
click at [920, 138] on input "Weekly" at bounding box center [920, 138] width 0 height 0
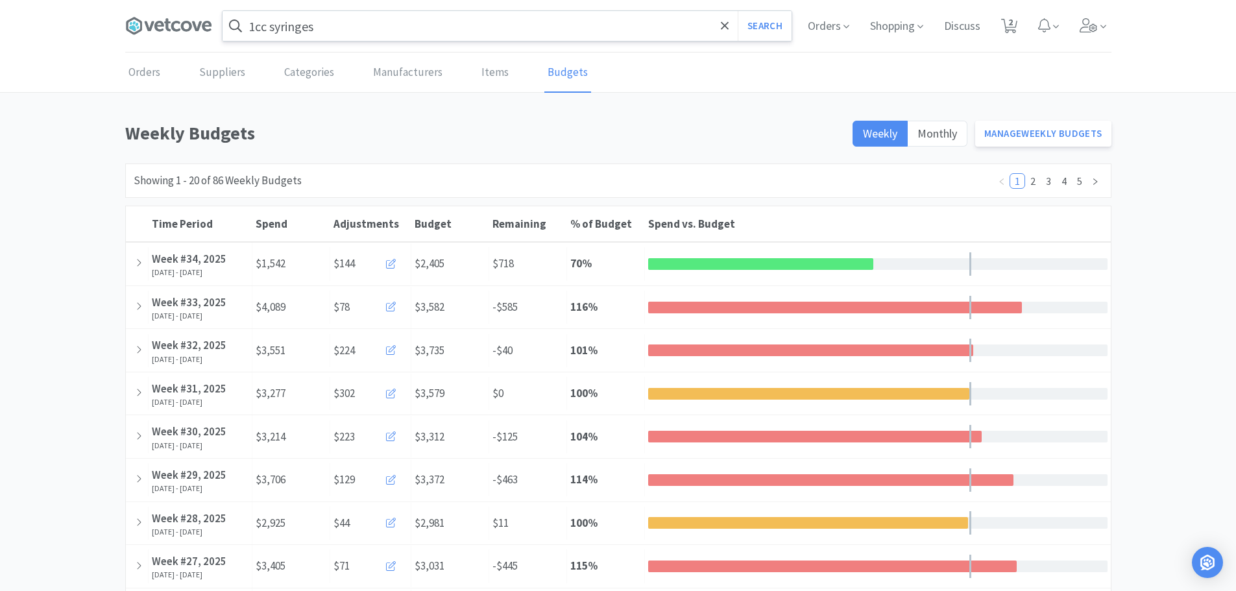
click at [461, 20] on input "1cc syringes" at bounding box center [507, 26] width 569 height 30
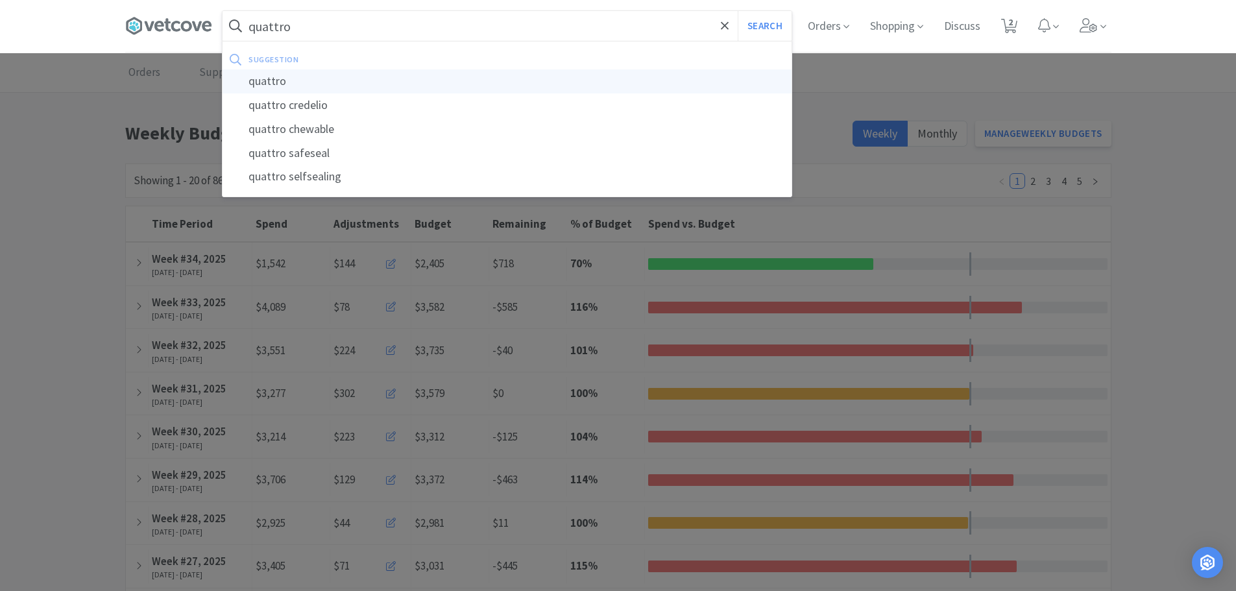
type input "quattro"
click at [276, 75] on div "quattro" at bounding box center [507, 81] width 569 height 24
select select "1"
select select "3"
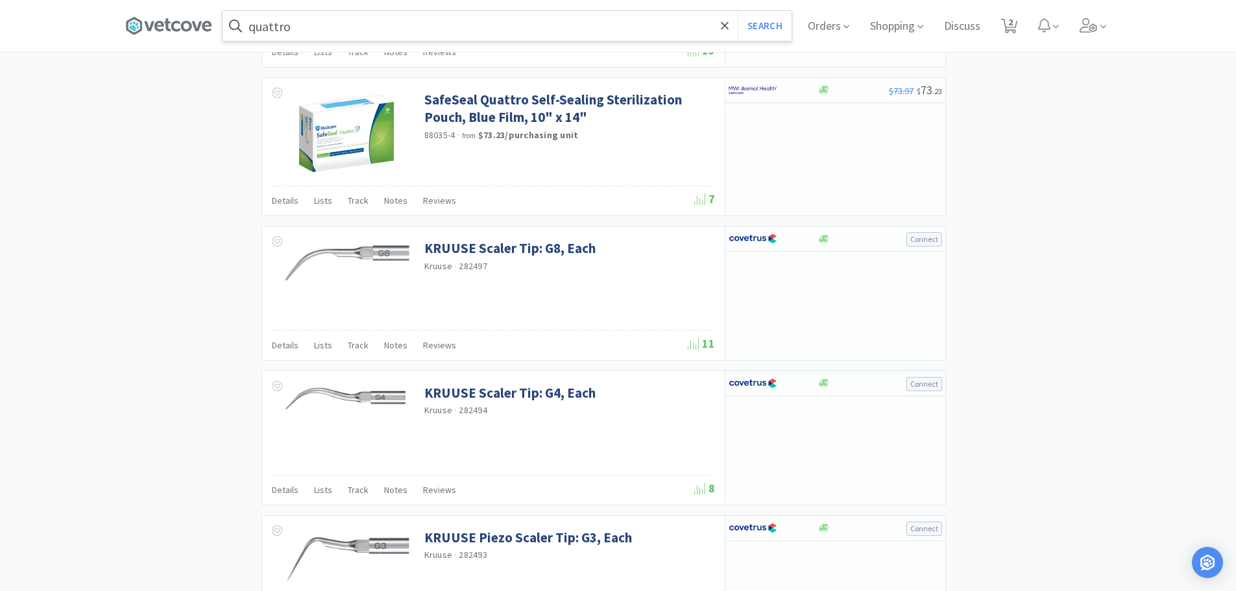
scroll to position [2454, 0]
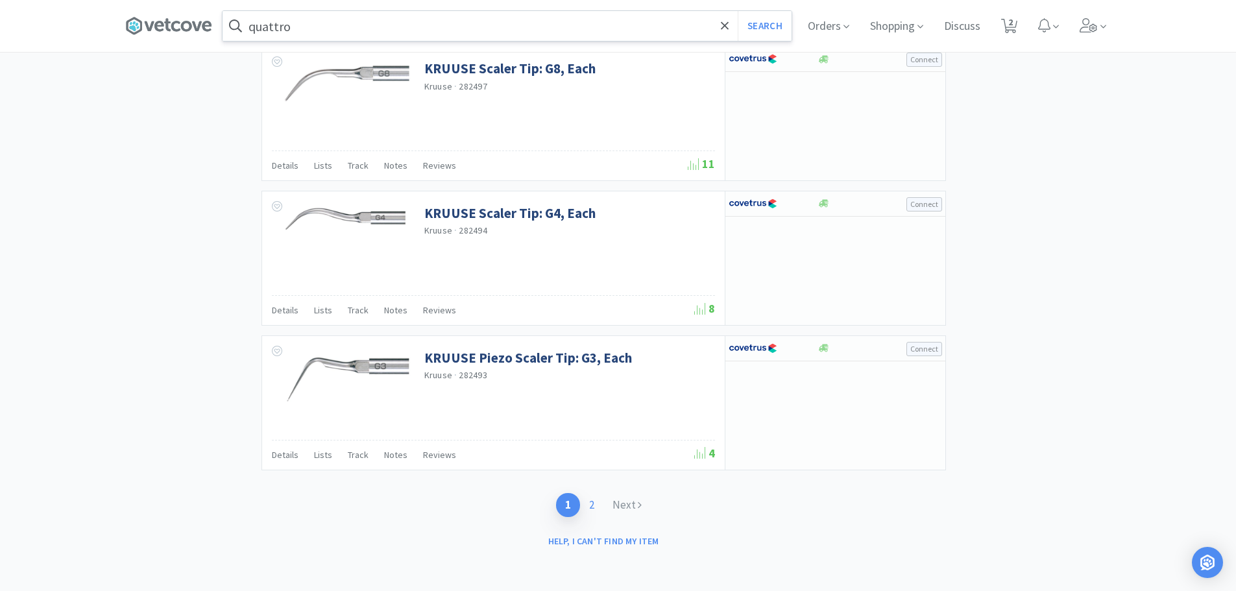
click at [598, 502] on link "2" at bounding box center [591, 505] width 23 height 24
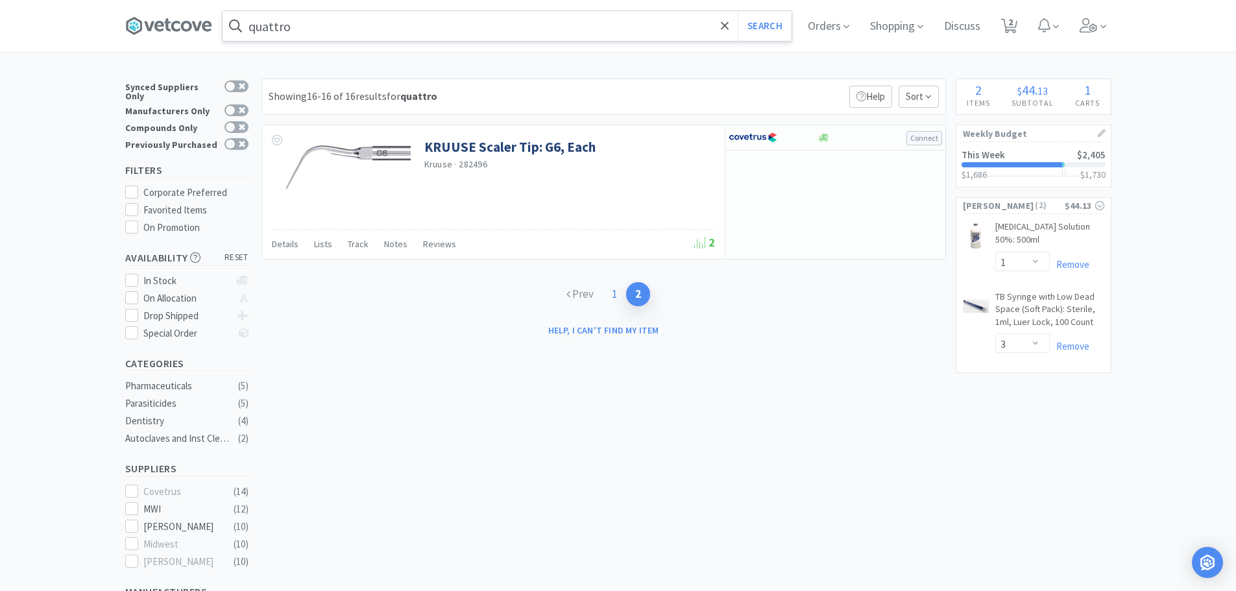
click at [620, 293] on link "1" at bounding box center [614, 294] width 23 height 24
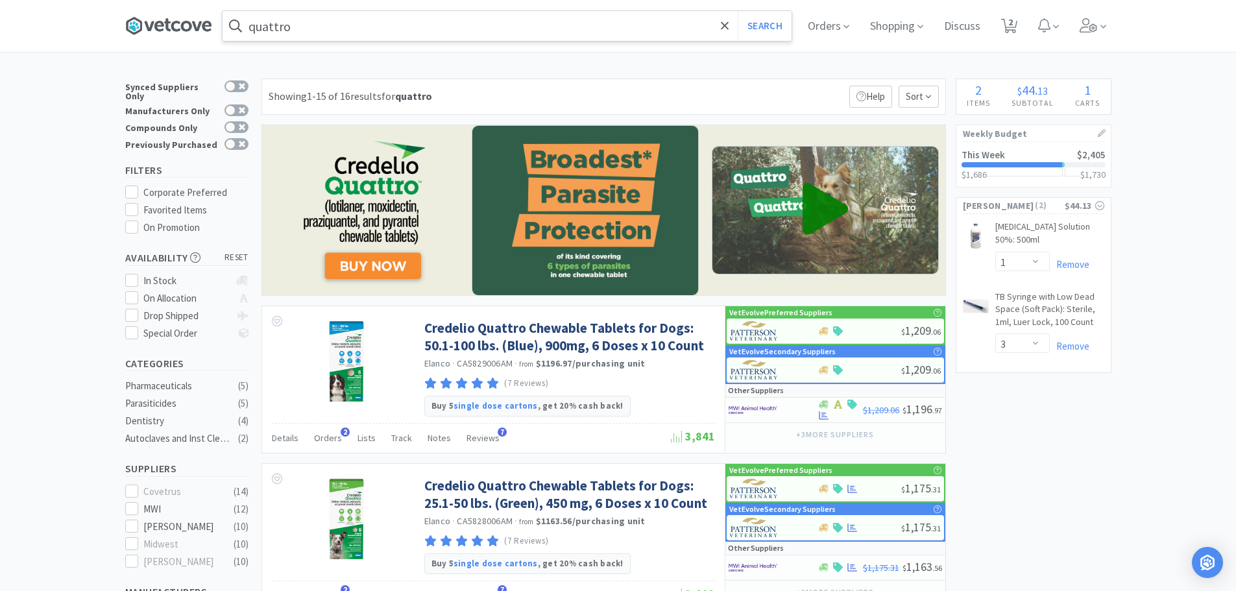
click at [177, 21] on icon at bounding box center [168, 25] width 87 height 19
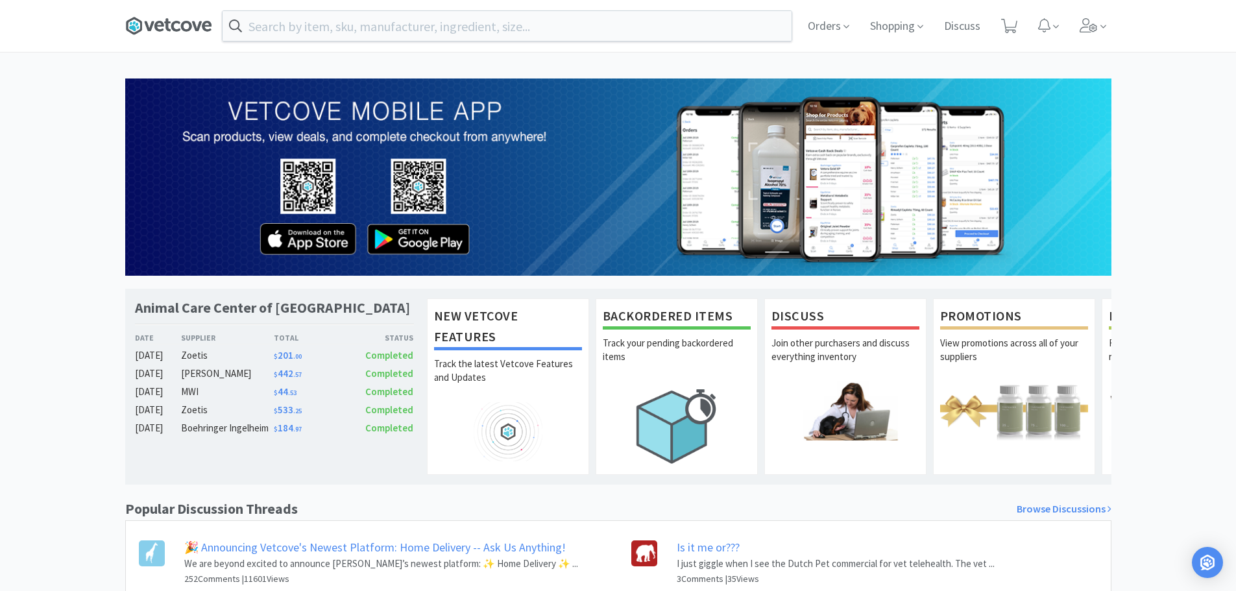
click at [170, 30] on icon at bounding box center [167, 25] width 6 height 13
